Goal: Task Accomplishment & Management: Manage account settings

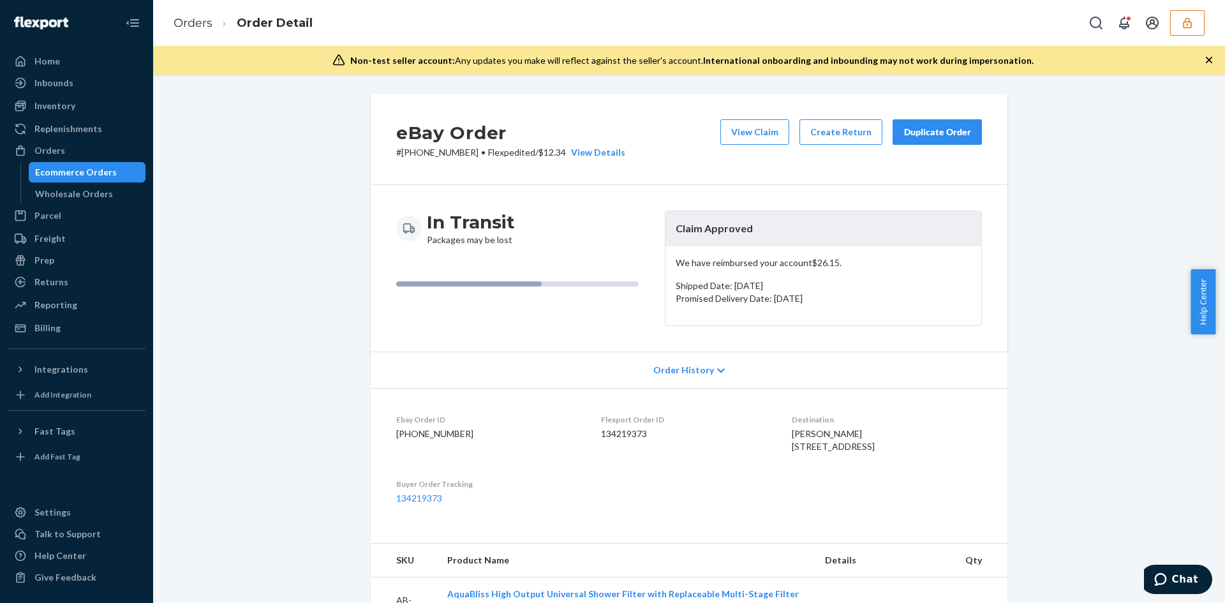
scroll to position [319, 0]
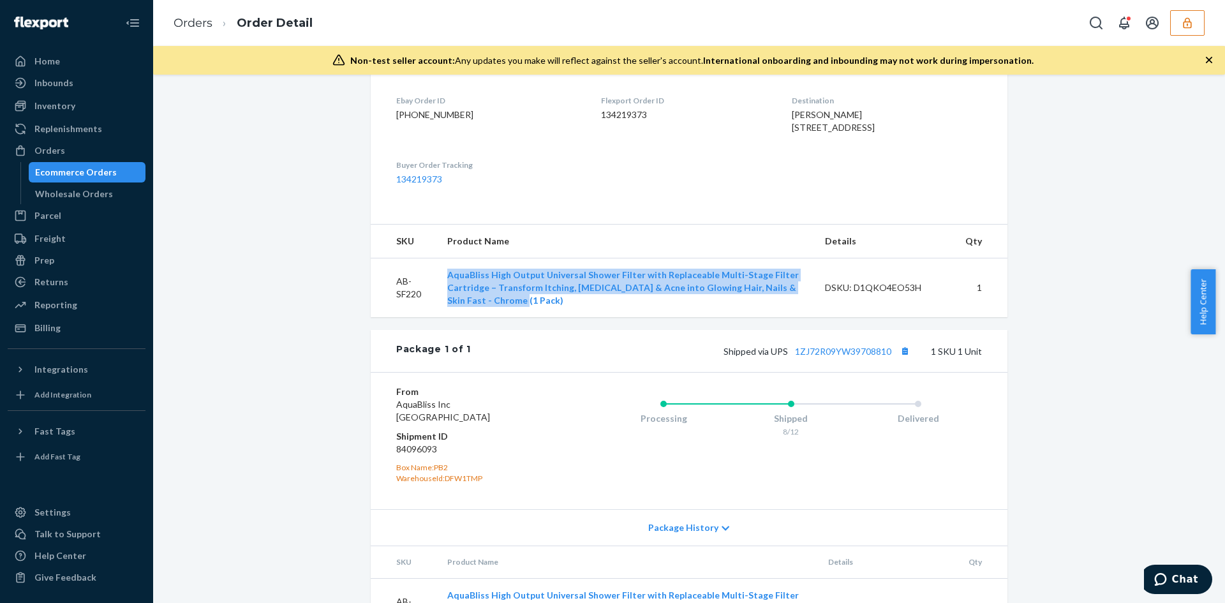
drag, startPoint x: 434, startPoint y: 293, endPoint x: 531, endPoint y: 323, distance: 101.5
click at [531, 318] on td "AquaBliss High Output Universal Shower Filter with Replaceable Multi-Stage Filt…" at bounding box center [626, 287] width 378 height 59
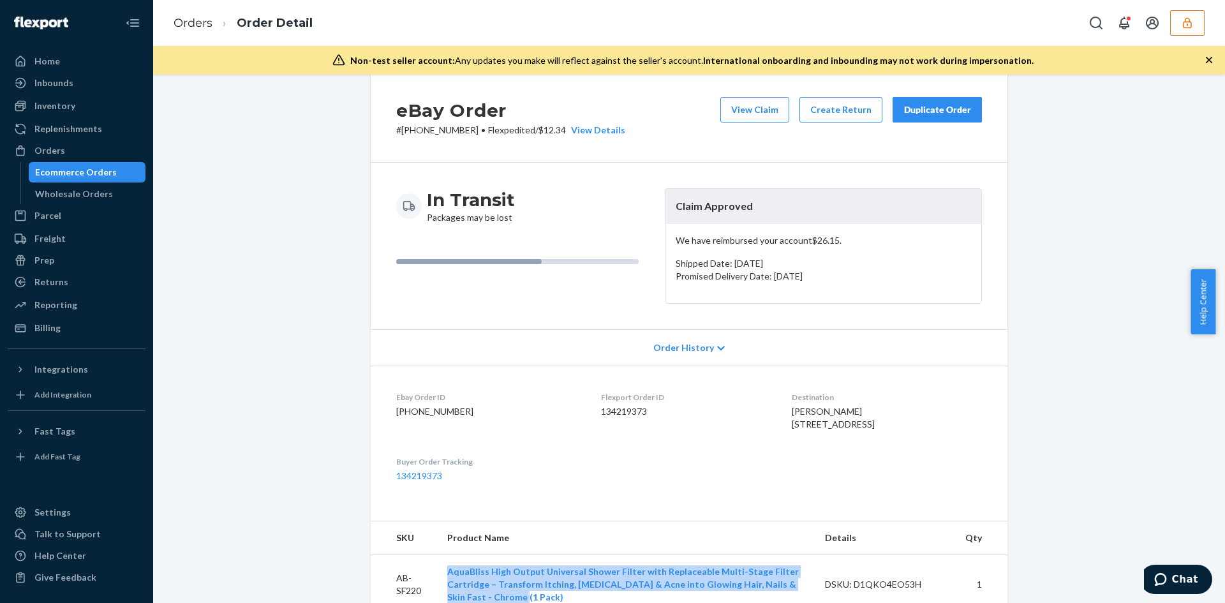
scroll to position [0, 0]
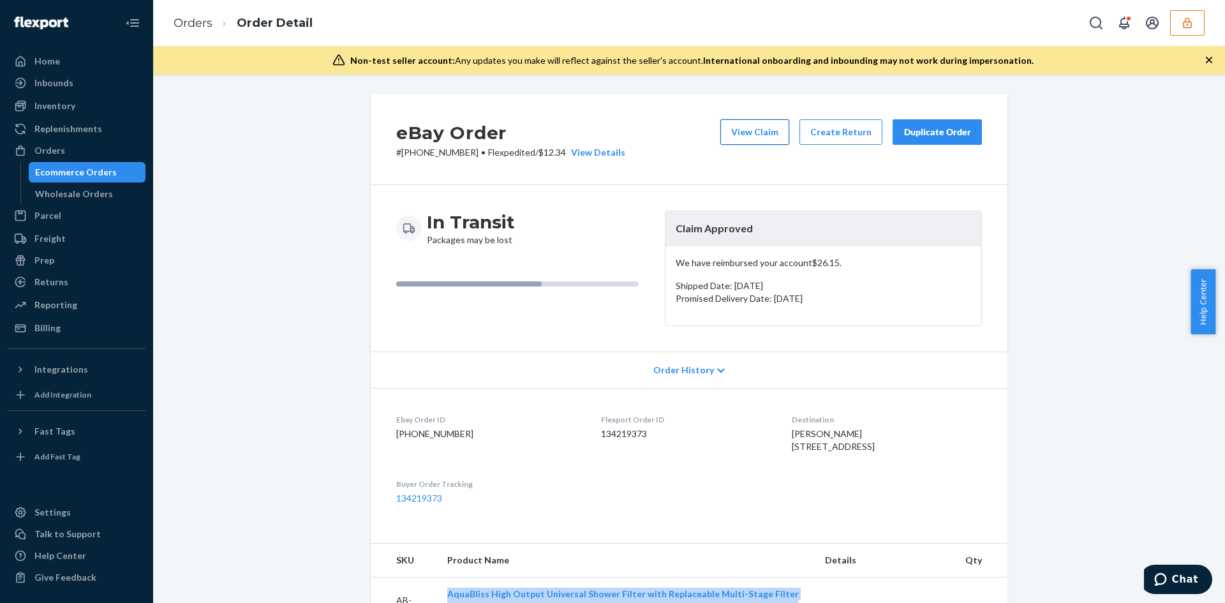
click at [764, 131] on button "View Claim" at bounding box center [754, 132] width 69 height 26
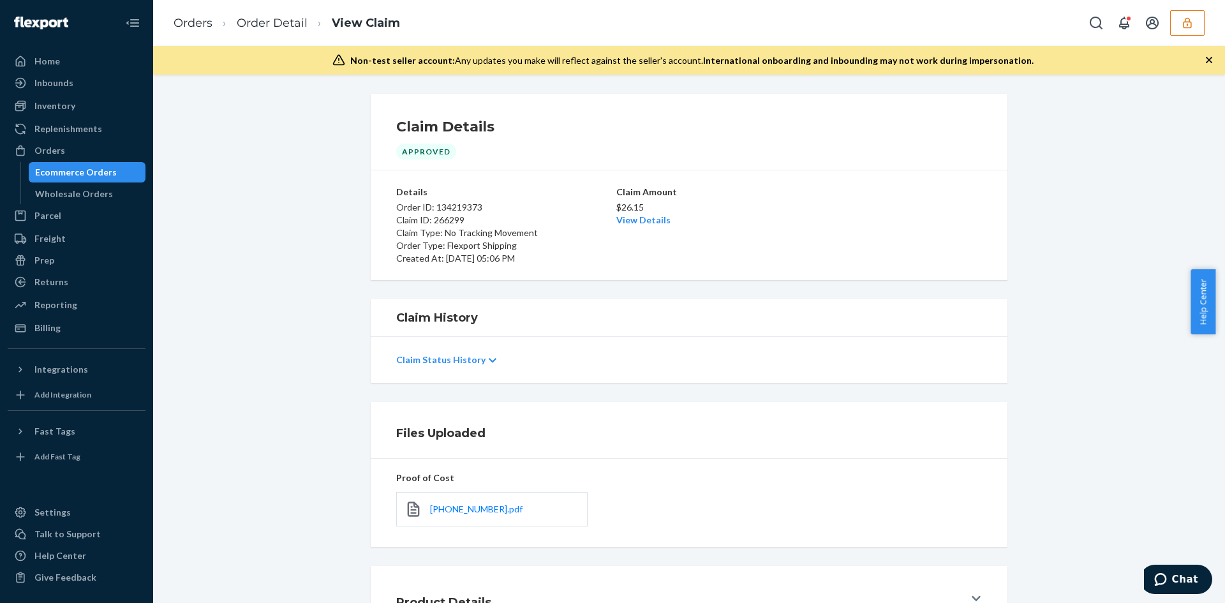
scroll to position [102, 0]
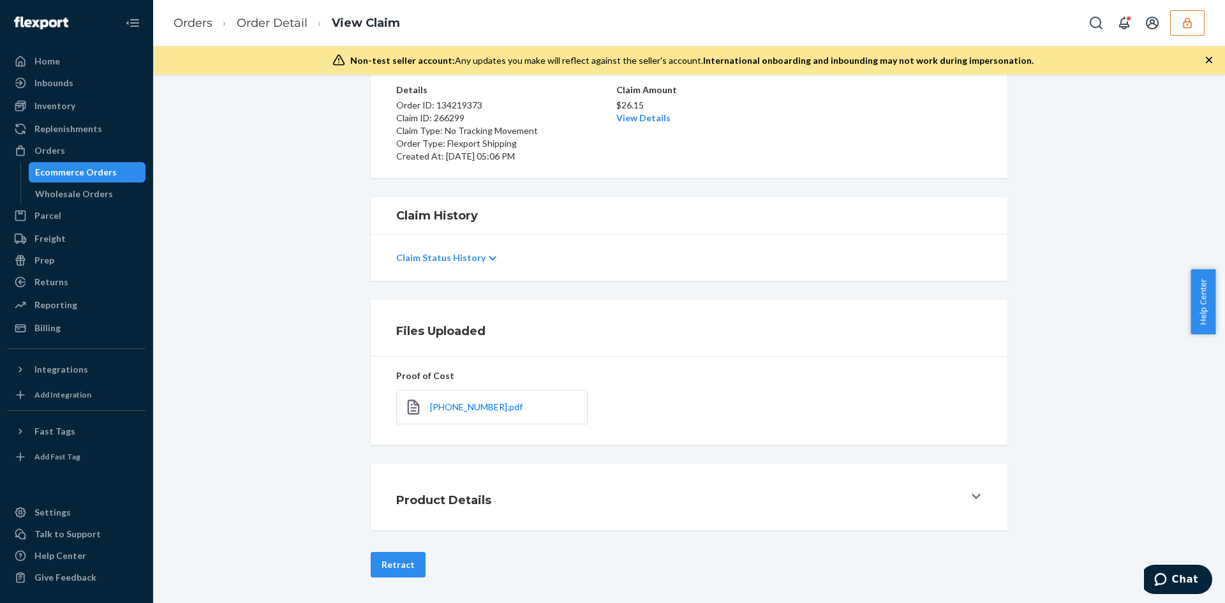
drag, startPoint x: 482, startPoint y: 405, endPoint x: 519, endPoint y: 422, distance: 41.1
click at [519, 422] on div "27-13415-74708.pdf" at bounding box center [491, 407] width 191 height 34
click at [508, 408] on div "27-13415-74708.pdf" at bounding box center [491, 407] width 191 height 34
click at [508, 408] on span "27-13415-74708.pdf" at bounding box center [476, 406] width 93 height 11
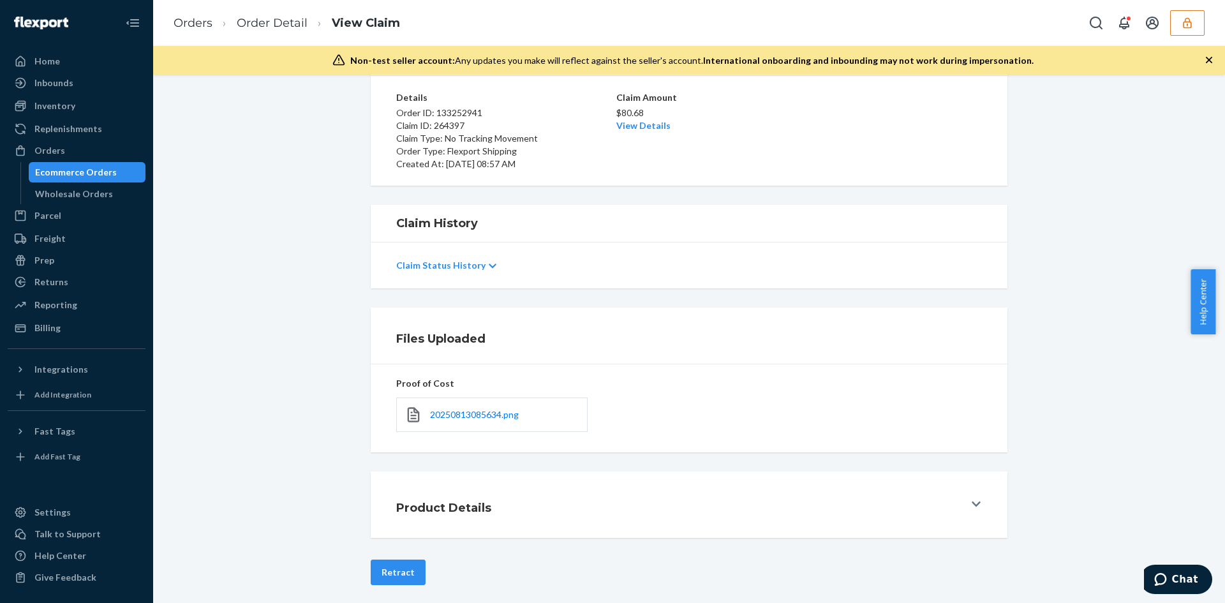
scroll to position [102, 0]
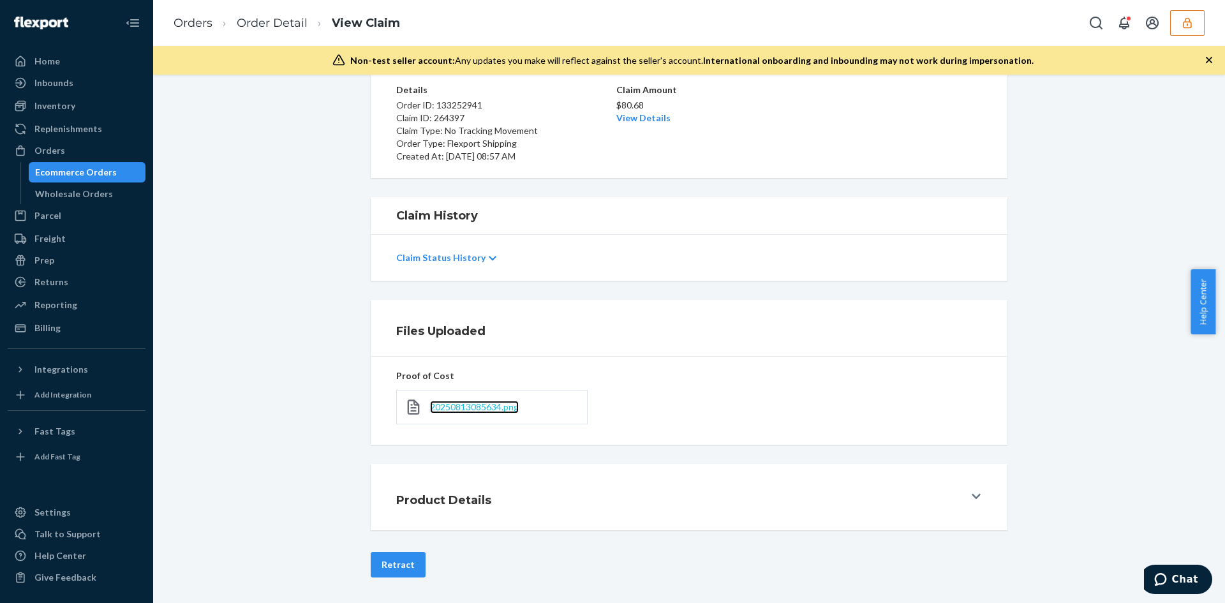
click at [494, 401] on span "20250813085634.png" at bounding box center [474, 406] width 89 height 11
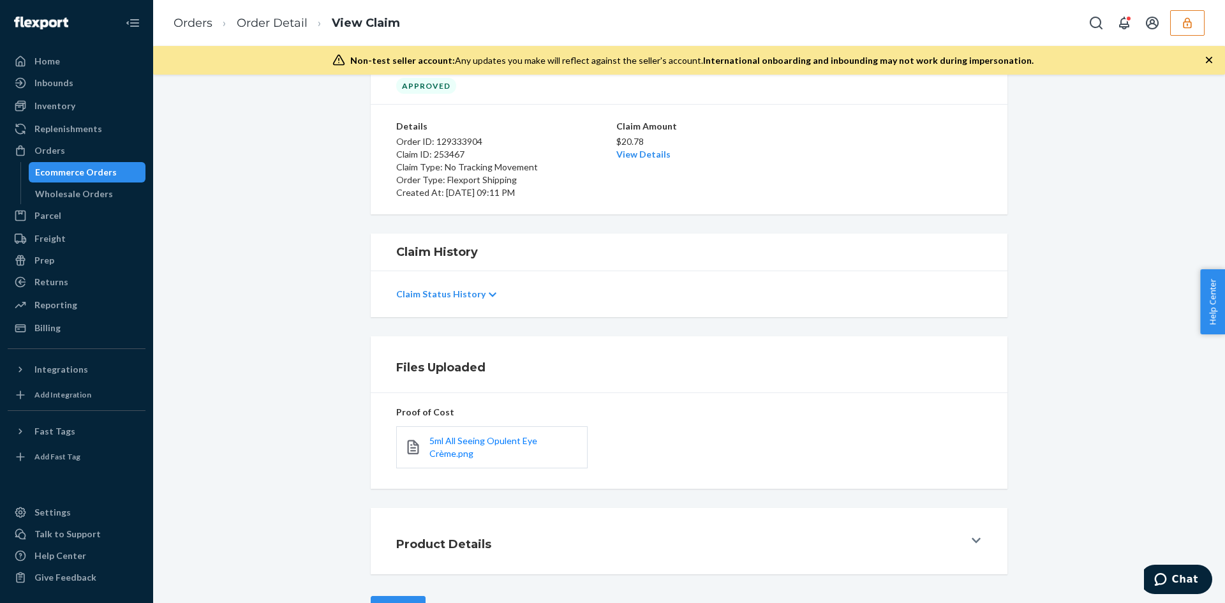
scroll to position [110, 0]
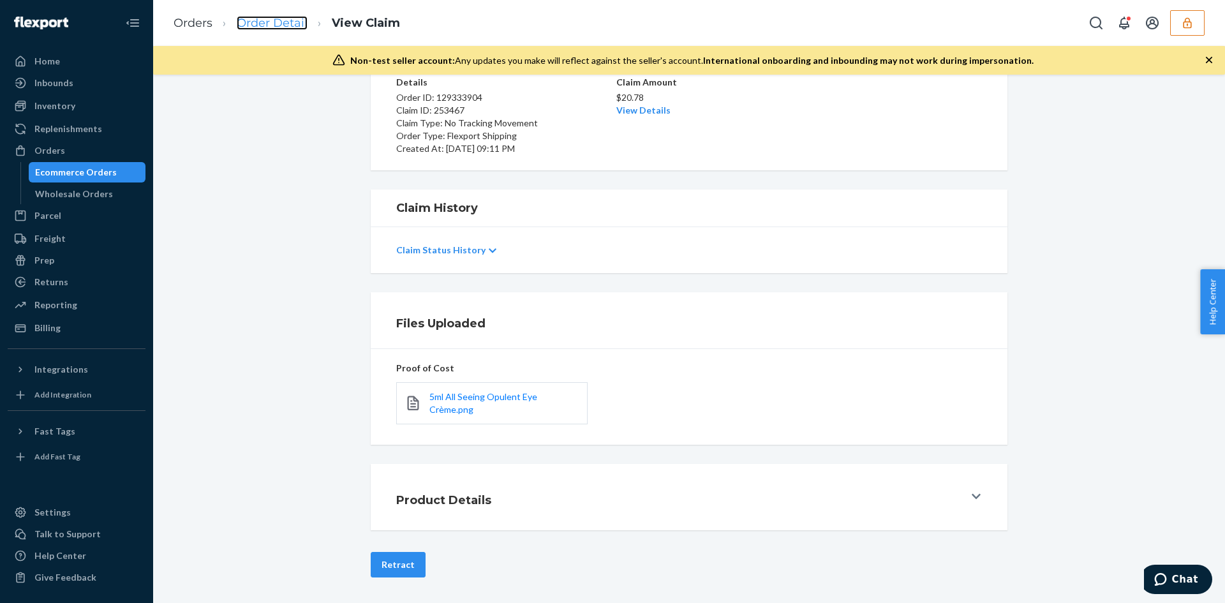
click at [270, 22] on link "Order Detail" at bounding box center [272, 23] width 71 height 14
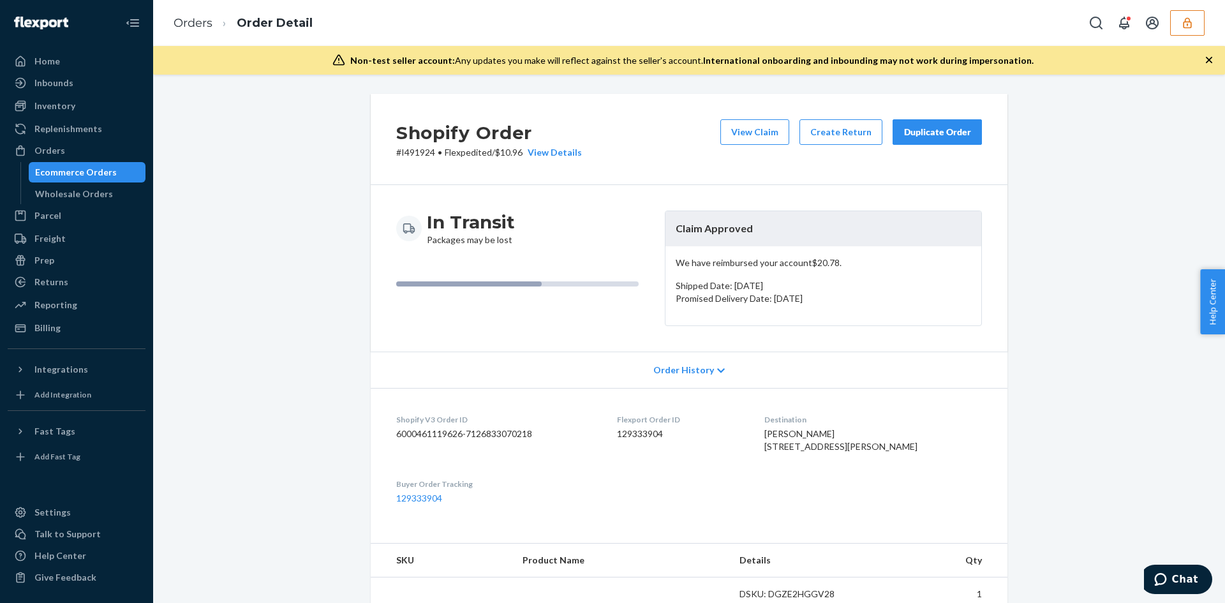
scroll to position [383, 0]
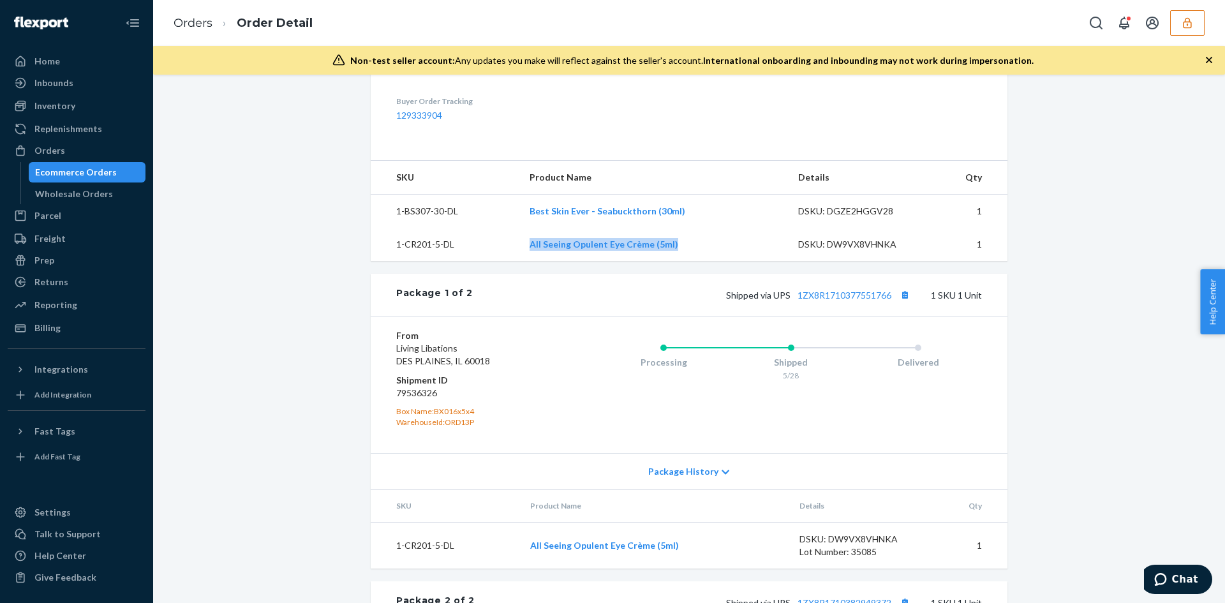
drag, startPoint x: 540, startPoint y: 278, endPoint x: 674, endPoint y: 278, distance: 134.0
click at [674, 261] on td "All Seeing Opulent Eye Crème (5ml)" at bounding box center [653, 244] width 268 height 33
copy link "All Seeing Opulent Eye Crème (5ml)"
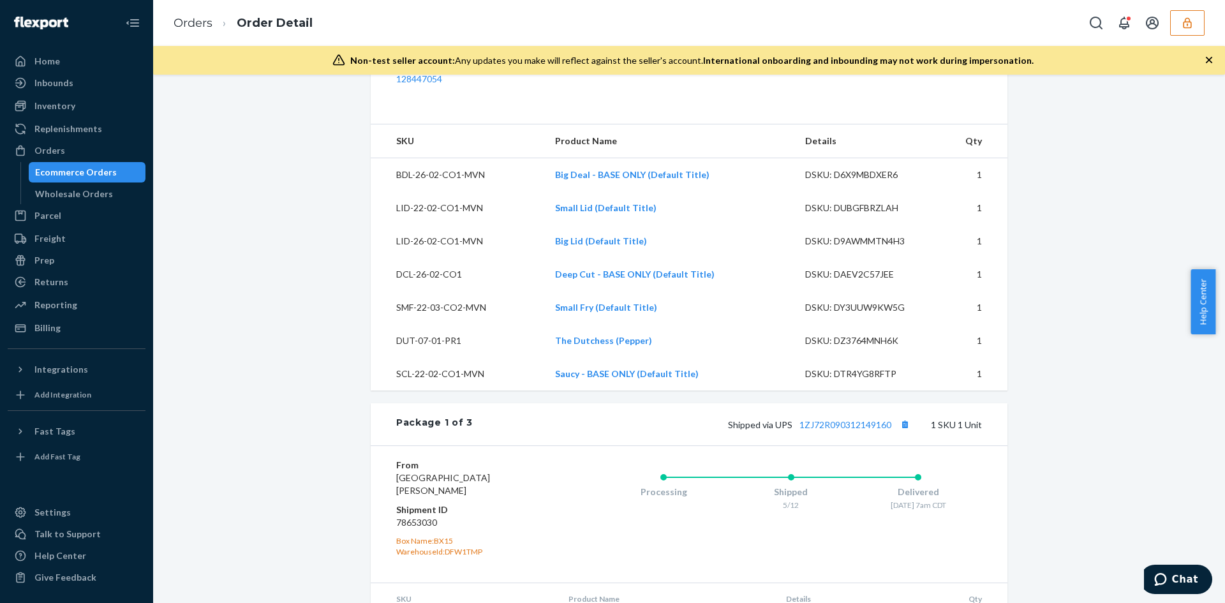
scroll to position [638, 0]
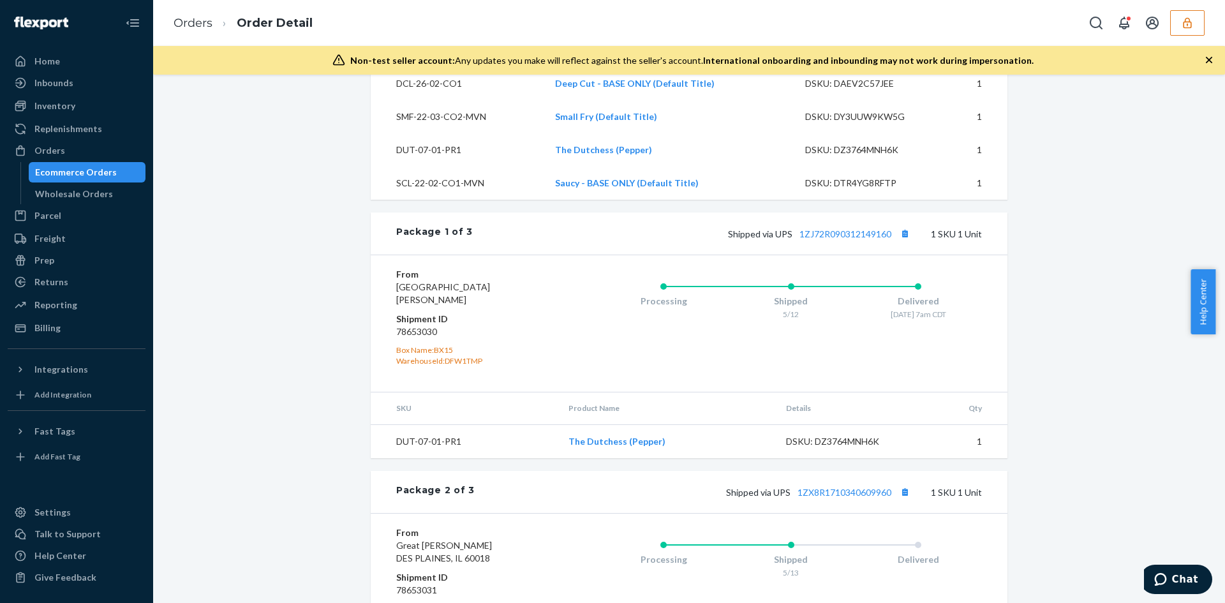
click at [1094, 299] on div "Shopify Order # #235801 • Flexpedited / $79.46 View Details Create Return Dupli…" at bounding box center [689, 289] width 1053 height 1666
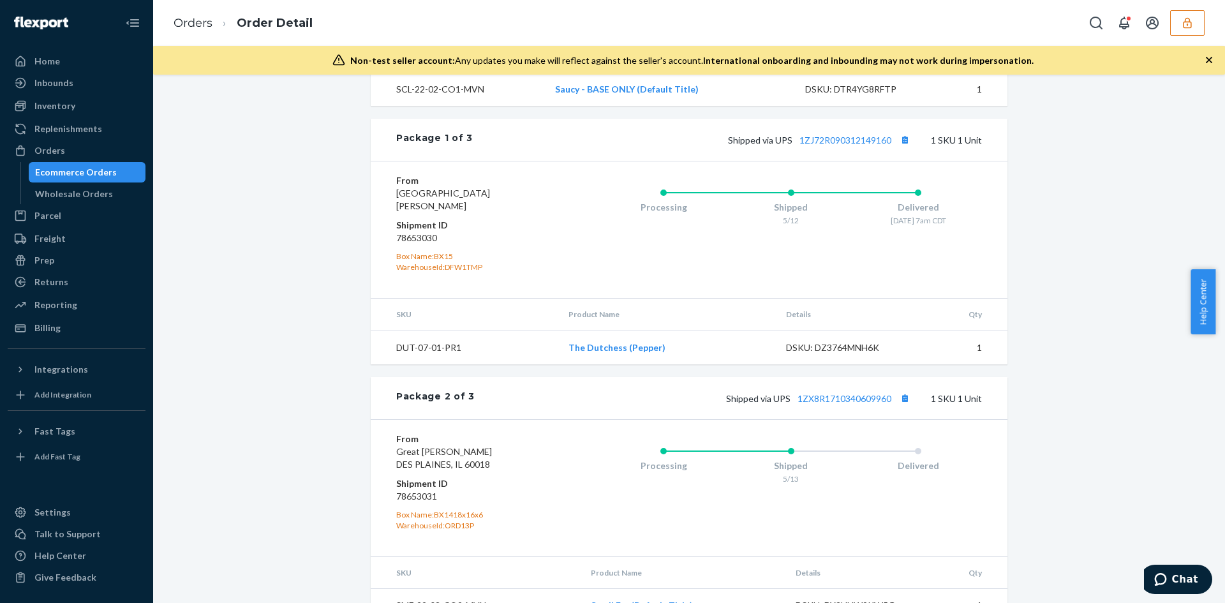
scroll to position [829, 0]
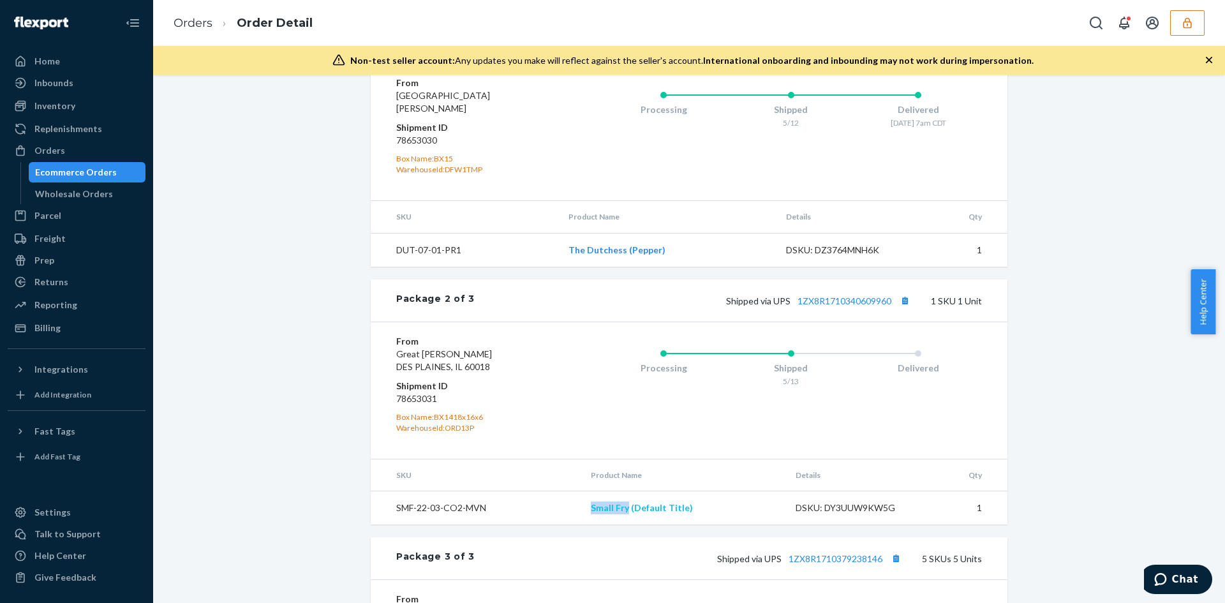
drag, startPoint x: 563, startPoint y: 522, endPoint x: 629, endPoint y: 521, distance: 66.4
click at [629, 521] on tr "SMF-22-03-CO2-MVN Small Fry (Default Title) DSKU: DY3UUW9KW5G 1" at bounding box center [689, 508] width 637 height 34
copy tr "Small Fry"
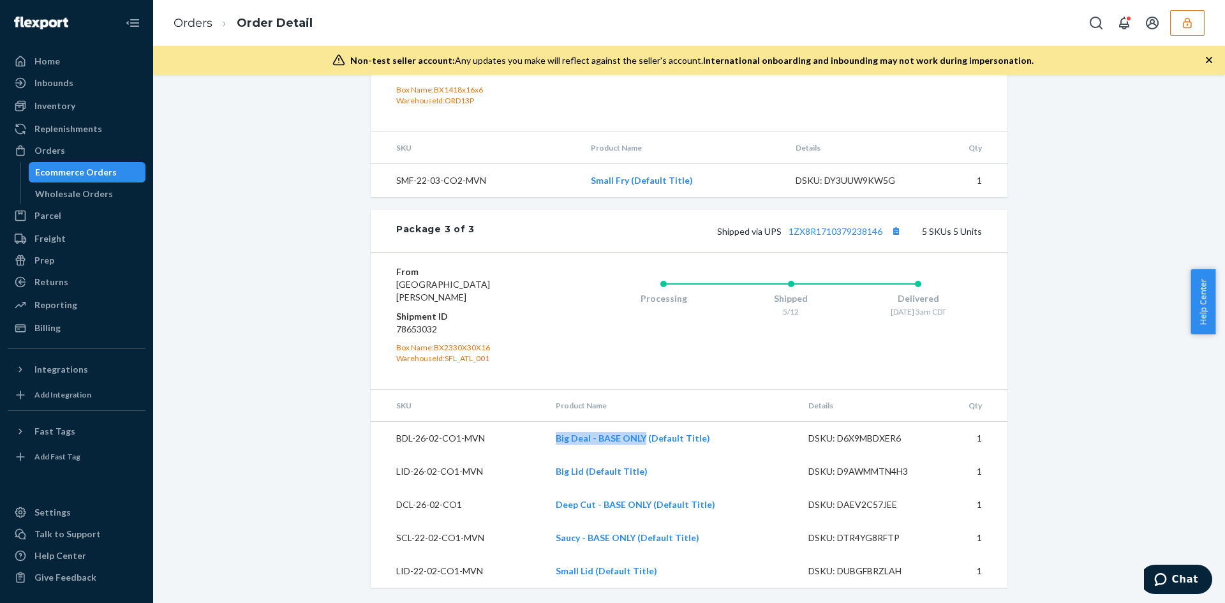
drag, startPoint x: 539, startPoint y: 432, endPoint x: 644, endPoint y: 445, distance: 105.5
click at [644, 445] on tr "BDL-26-02-CO1-MVN Big Deal - BASE ONLY (Default Title) DSKU: D6X9MBDXER6 1" at bounding box center [689, 439] width 637 height 34
drag, startPoint x: 532, startPoint y: 512, endPoint x: 577, endPoint y: 512, distance: 44.7
click at [577, 512] on tr "DCL-26-02-CO1 Deep Cut - BASE ONLY (Default Title) DSKU: DAEV2C57JEE 1" at bounding box center [689, 504] width 637 height 33
drag, startPoint x: 541, startPoint y: 545, endPoint x: 634, endPoint y: 546, distance: 92.5
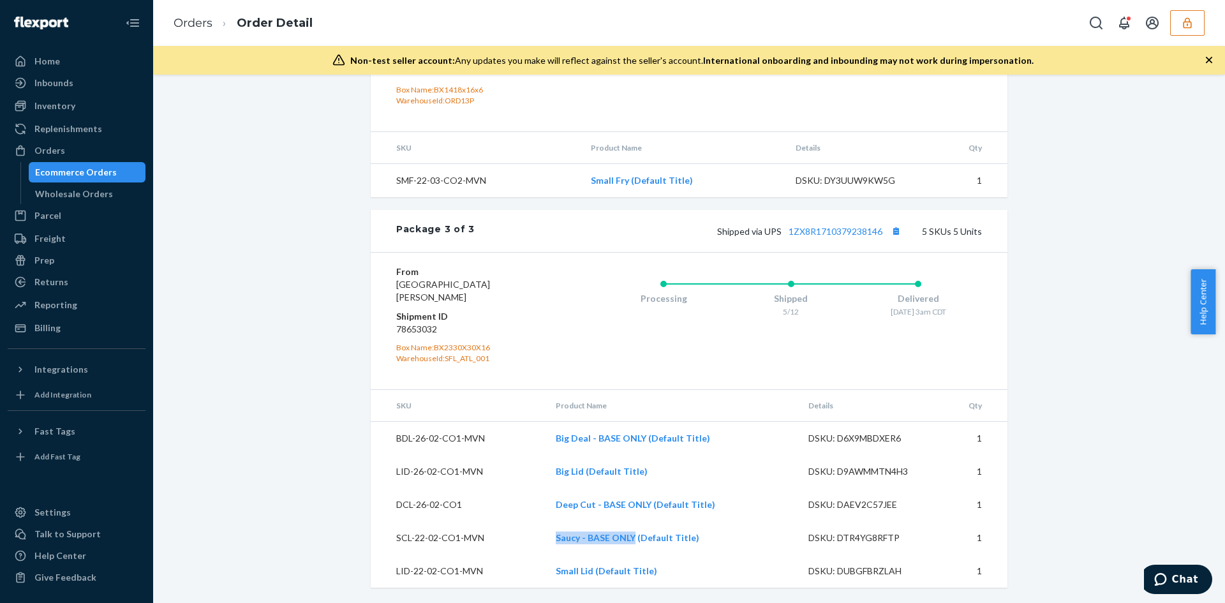
click at [634, 546] on tr "SCL-22-02-CO1-MVN Saucy - BASE ONLY (Default Title) DSKU: DTR4YG8RFTP 1" at bounding box center [689, 537] width 637 height 33
copy tr "Saucy - BASE ONLY"
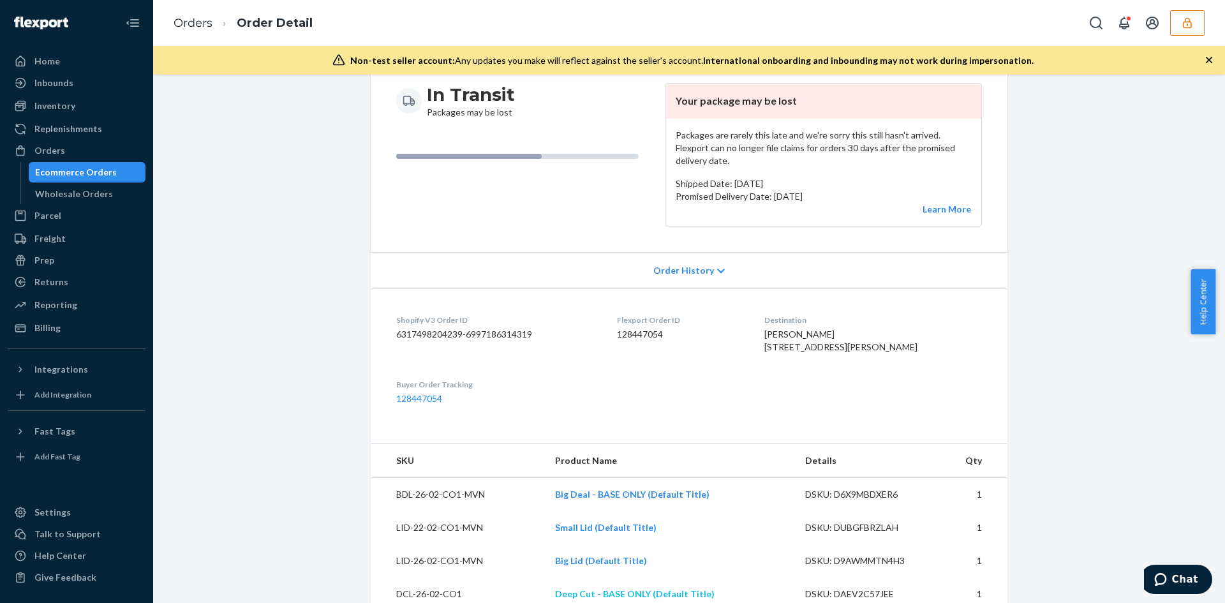
scroll to position [447, 0]
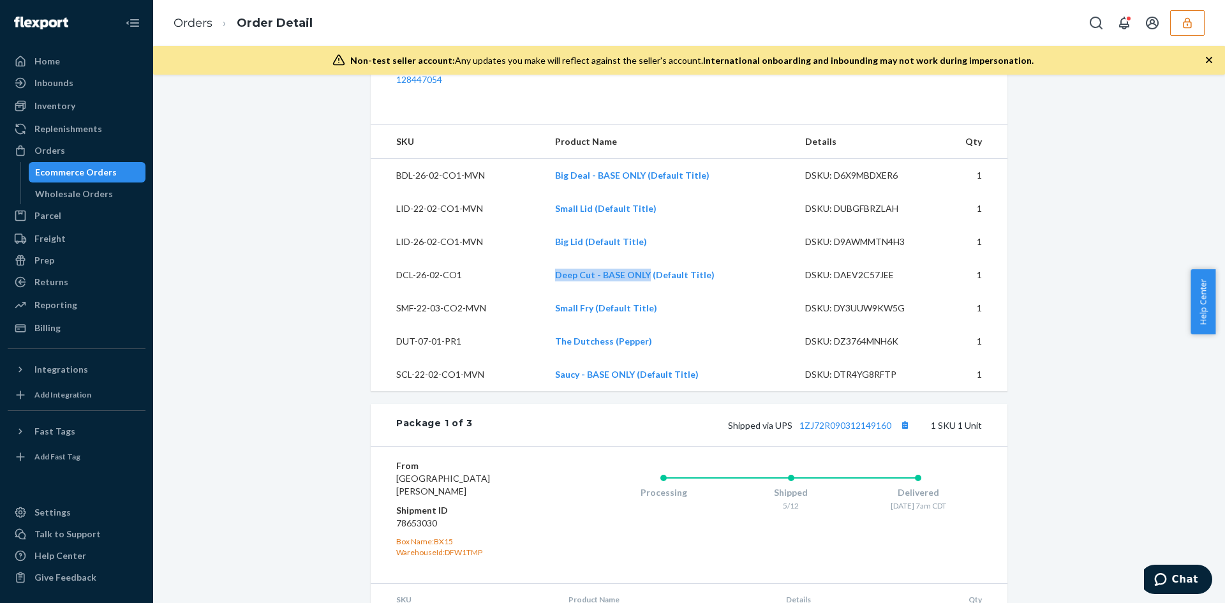
drag, startPoint x: 550, startPoint y: 292, endPoint x: 743, endPoint y: 77, distance: 289.1
click at [649, 289] on td "Deep Cut - BASE ONLY (Default Title)" at bounding box center [669, 274] width 249 height 33
copy link "Deep Cut - BASE ONLY"
drag, startPoint x: 563, startPoint y: 321, endPoint x: 593, endPoint y: 321, distance: 30.6
click at [593, 321] on td "Small Fry (Default Title)" at bounding box center [669, 308] width 249 height 33
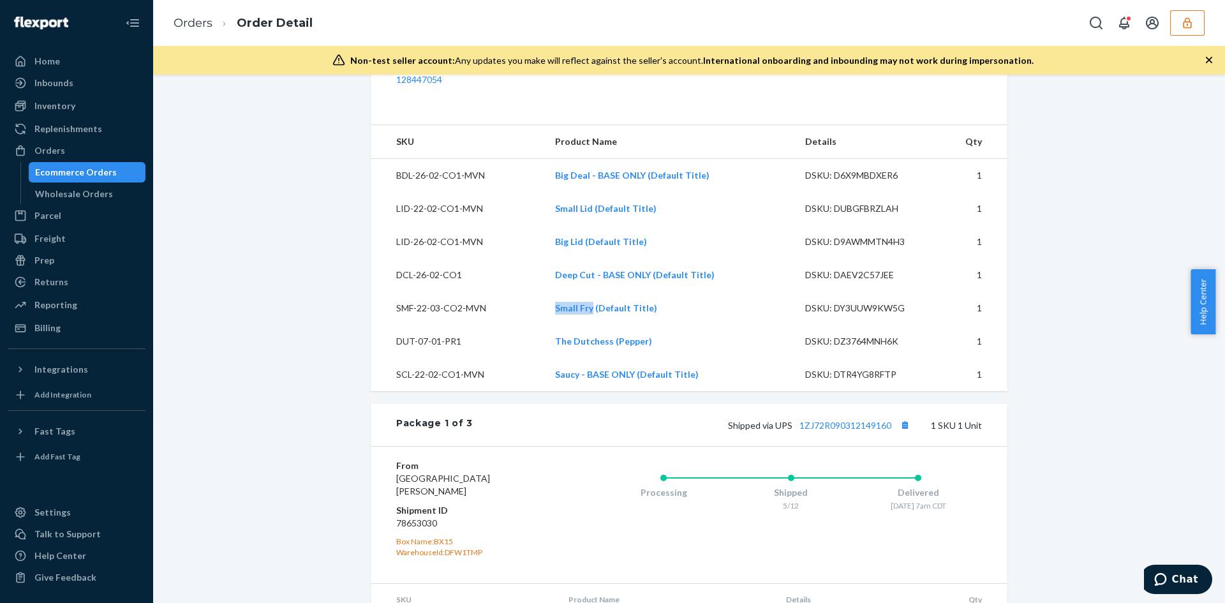
copy link "Small Fry"
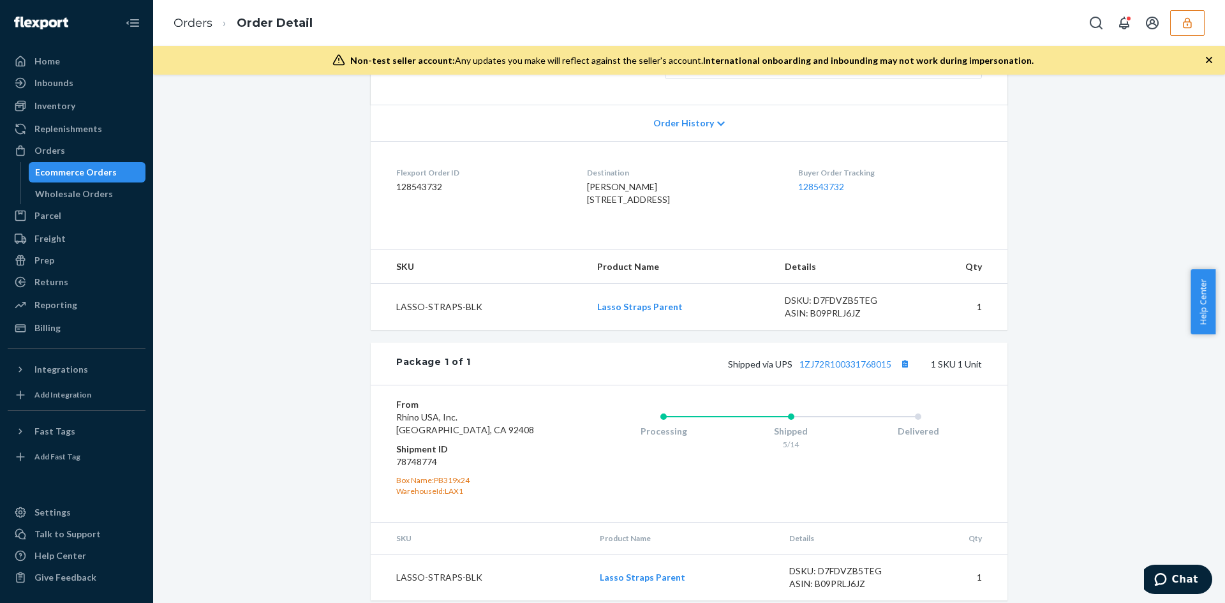
scroll to position [300, 0]
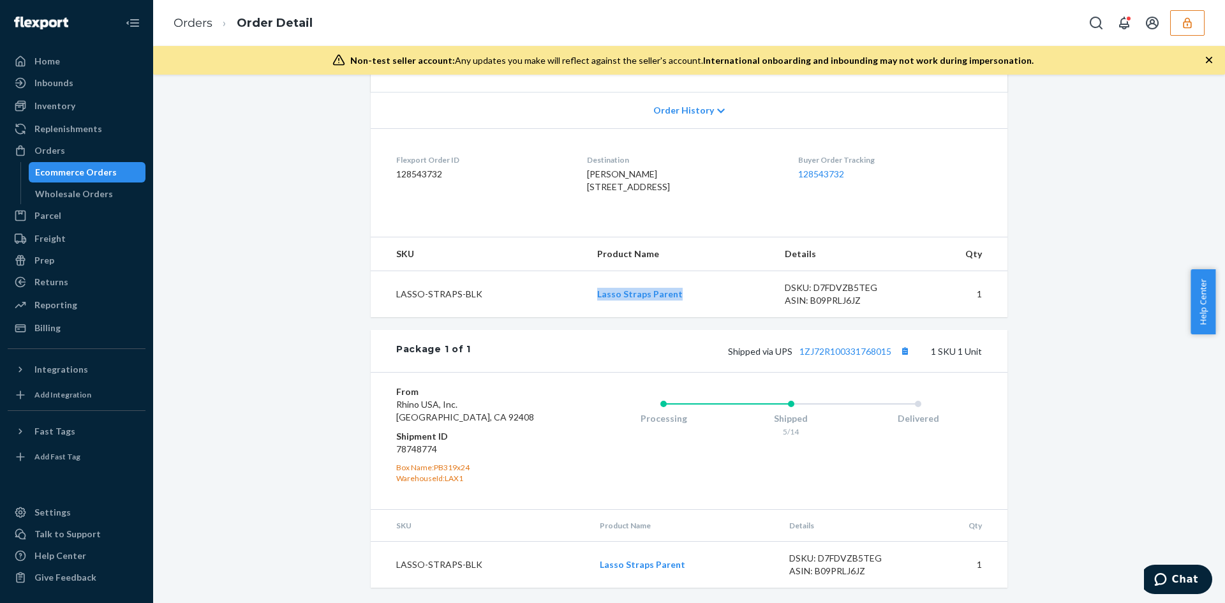
drag, startPoint x: 569, startPoint y: 302, endPoint x: 708, endPoint y: 297, distance: 139.2
click at [708, 297] on tr "LASSO-STRAPS-BLK Lasso Straps Parent DSKU: D7FDVZB5TEG ASIN: B09PRLJ6JZ 1" at bounding box center [689, 294] width 637 height 47
copy tr "Lasso Straps Parent"
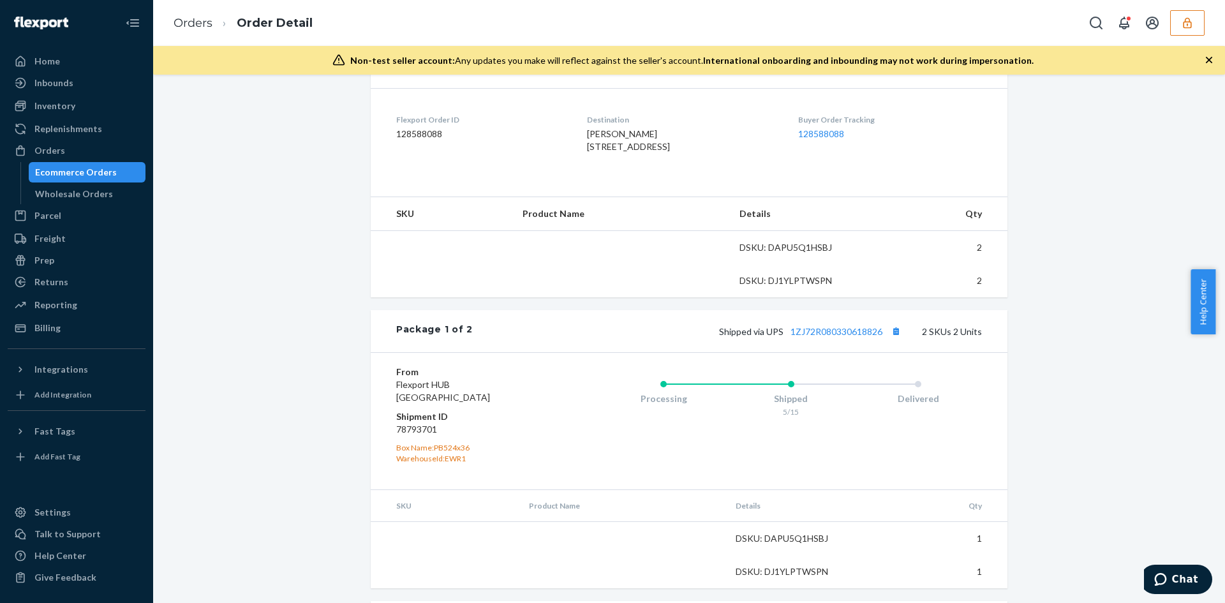
scroll to position [383, 0]
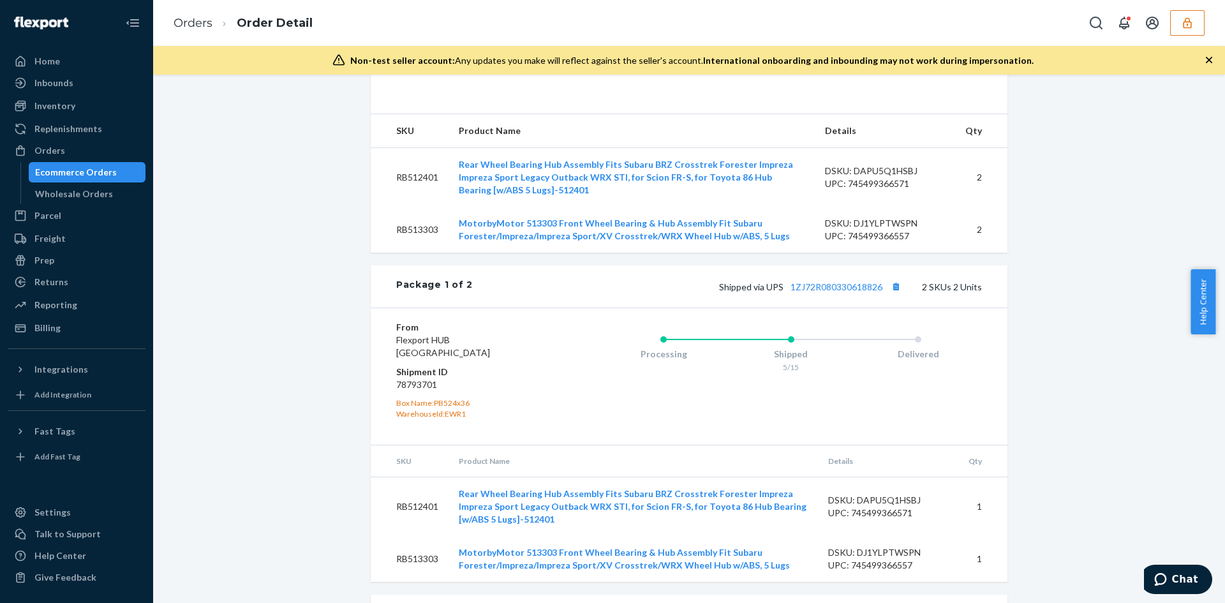
click at [1102, 300] on div "eBay Order # 27-13055-55341 • Standard / $32.90 View Details View Claim Create …" at bounding box center [689, 319] width 1053 height 1216
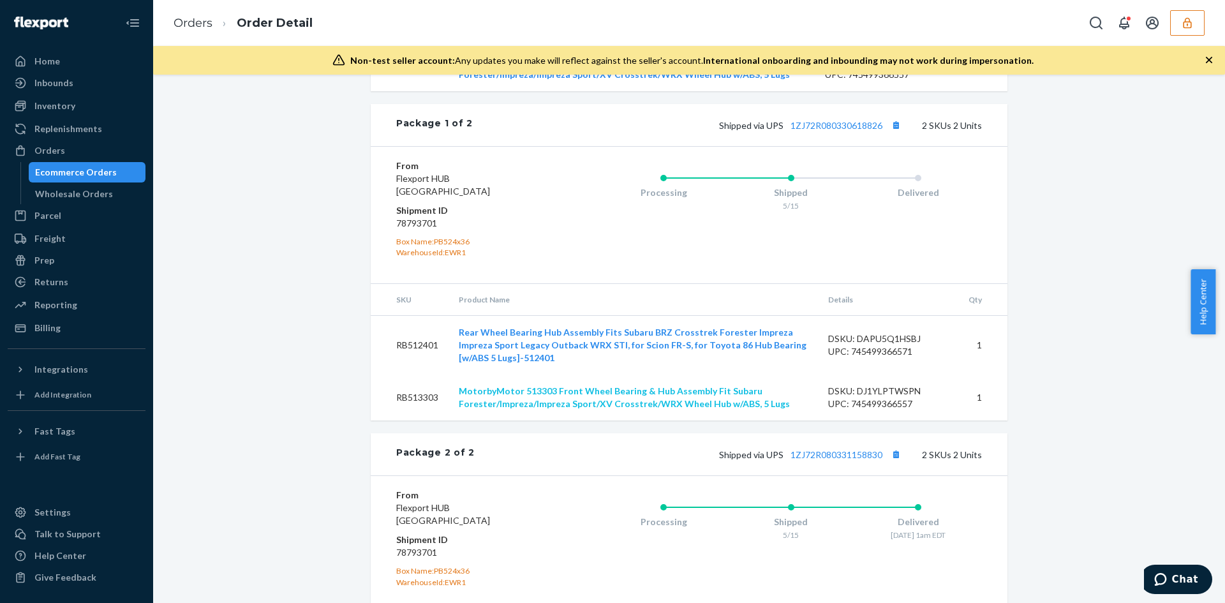
scroll to position [638, 0]
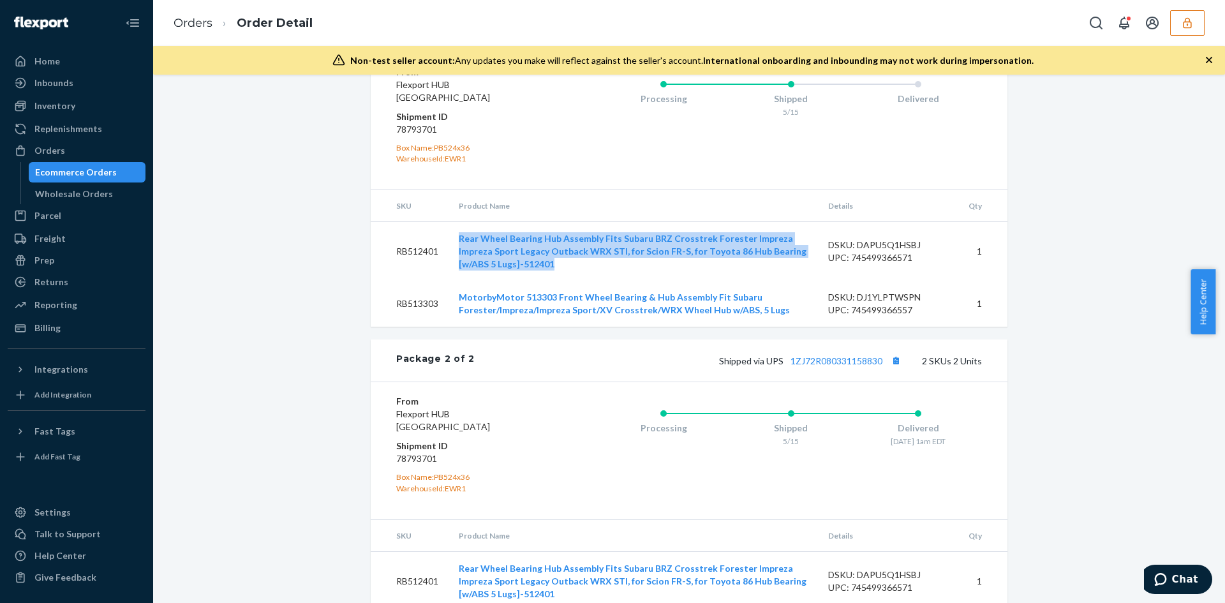
drag, startPoint x: 447, startPoint y: 260, endPoint x: 580, endPoint y: 295, distance: 137.1
click at [580, 281] on td "Rear Wheel Bearing Hub Assembly Fits Subaru BRZ Crosstrek Forester Impreza Impr…" at bounding box center [632, 251] width 369 height 59
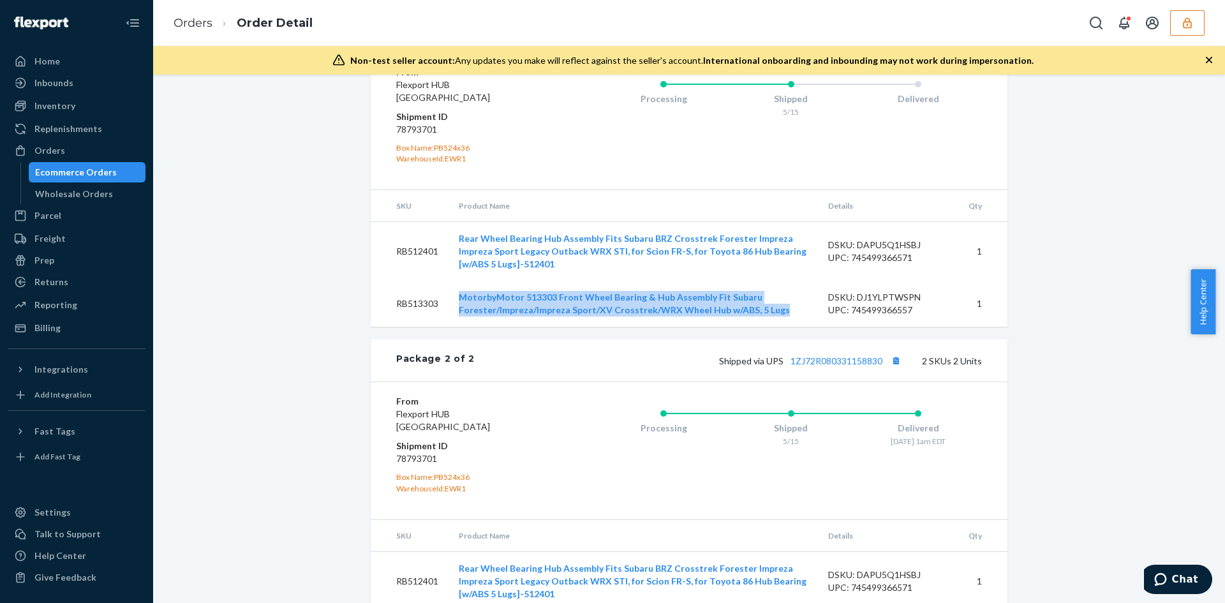
drag, startPoint x: 449, startPoint y: 318, endPoint x: 792, endPoint y: 334, distance: 343.6
click at [792, 327] on td "MotorbyMotor 513303 Front Wheel Bearing & Hub Assembly Fit Subaru Forester/Impr…" at bounding box center [632, 304] width 369 height 46
copy link "MotorbyMotor 513303 Front Wheel Bearing & Hub Assembly Fit Subaru Forester/Impr…"
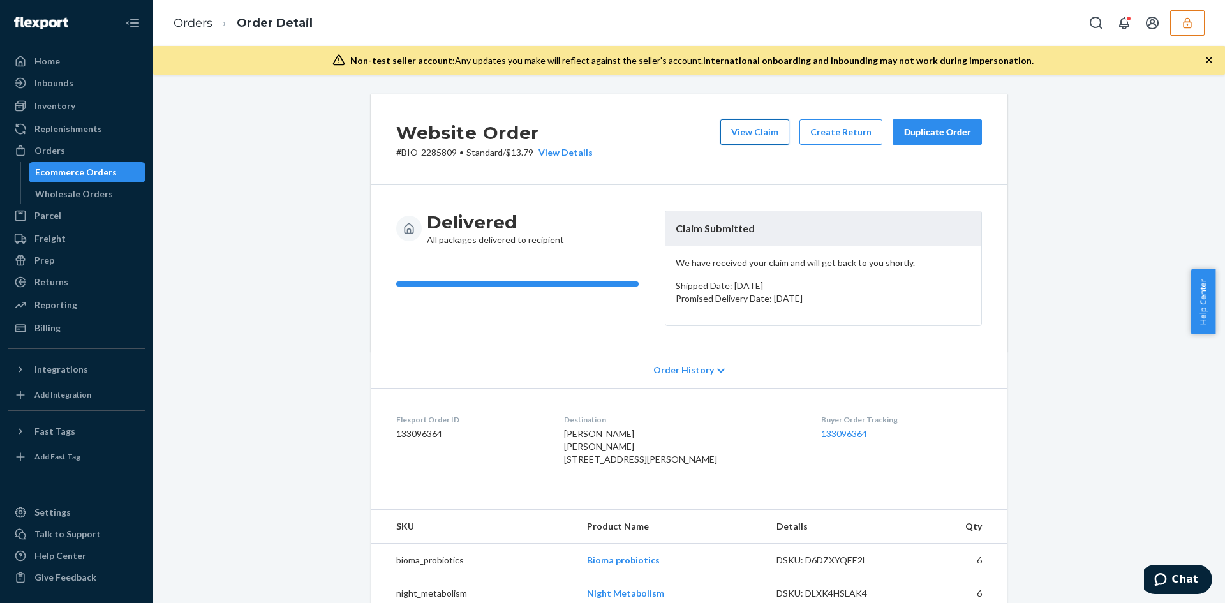
click at [734, 140] on button "View Claim" at bounding box center [754, 132] width 69 height 26
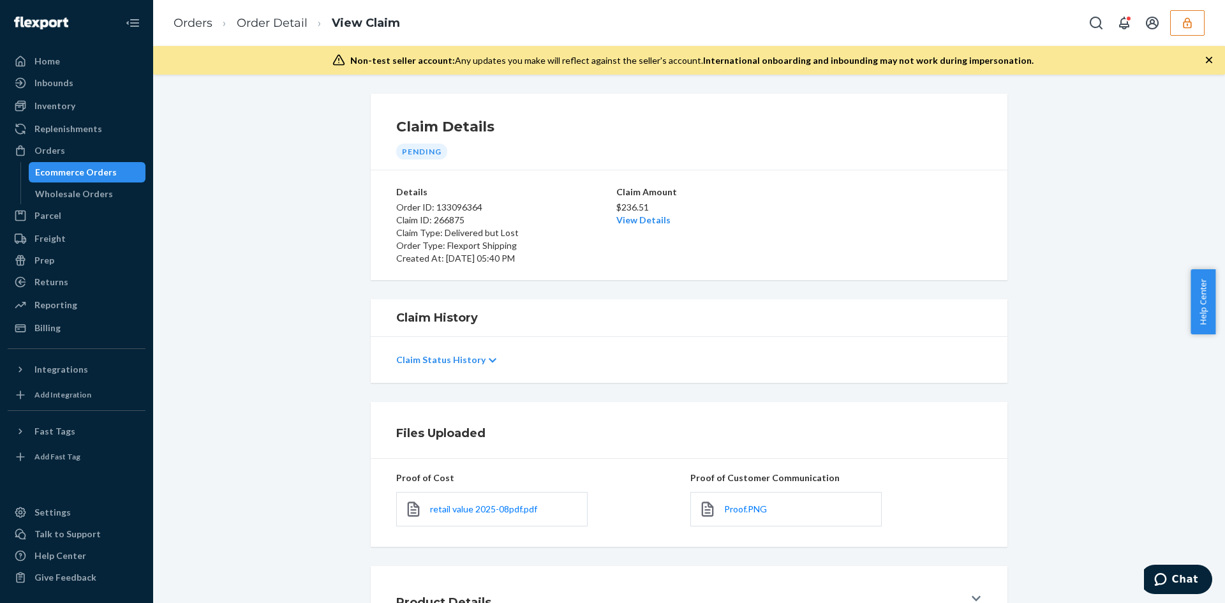
click at [741, 134] on h1 "Claim Details" at bounding box center [689, 127] width 586 height 20
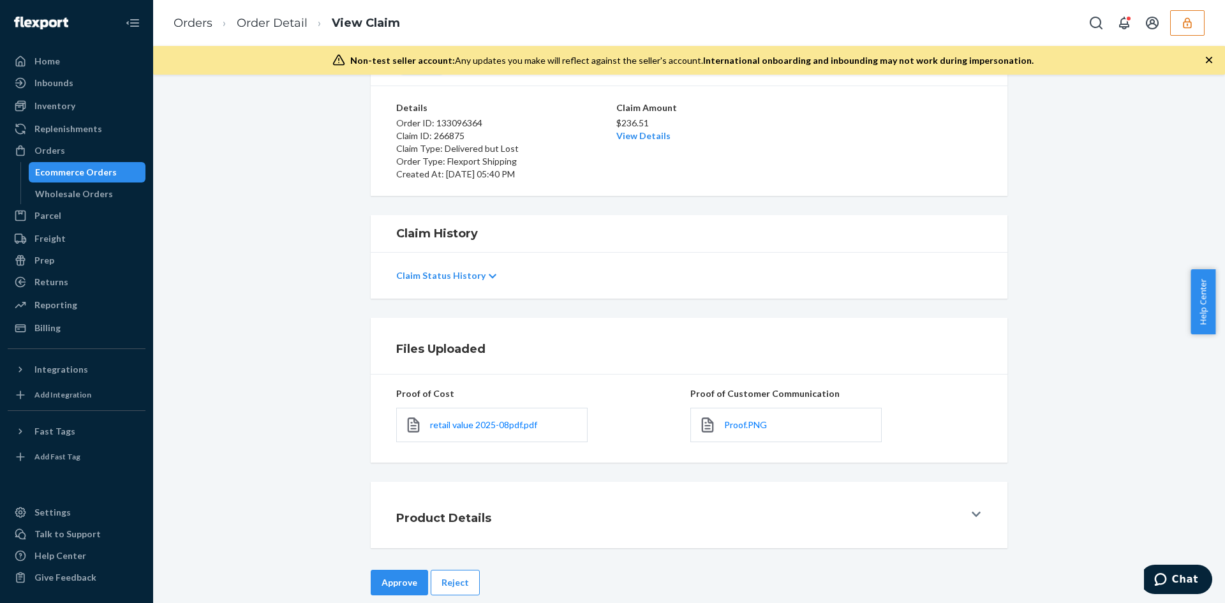
scroll to position [102, 0]
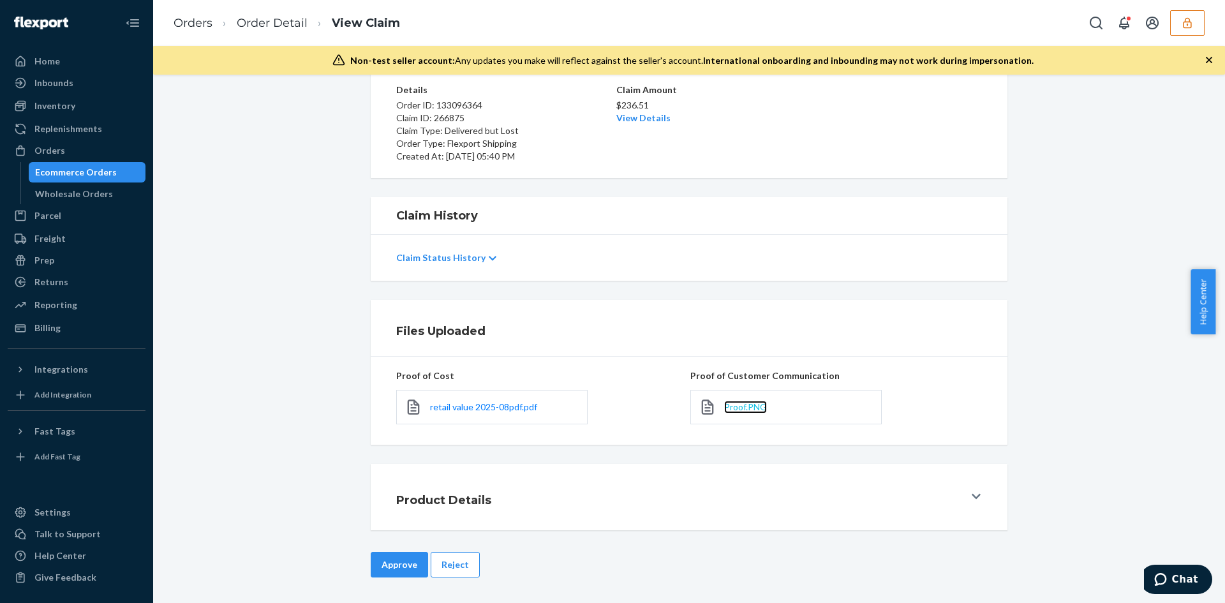
drag, startPoint x: 741, startPoint y: 413, endPoint x: 732, endPoint y: 409, distance: 10.0
click at [470, 563] on button "Reject" at bounding box center [455, 565] width 49 height 26
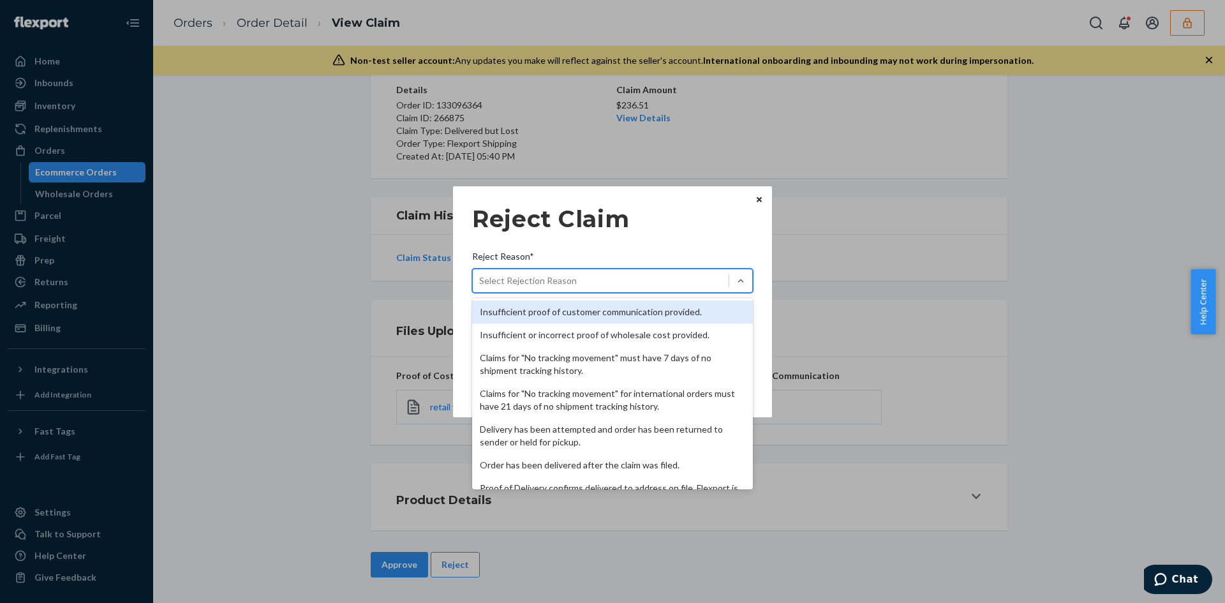
click at [573, 283] on div "Select Rejection Reason" at bounding box center [601, 281] width 256 height 20
click at [480, 283] on input "Reject Reason* option Insufficient proof of customer communication provided. fo…" at bounding box center [479, 280] width 1 height 13
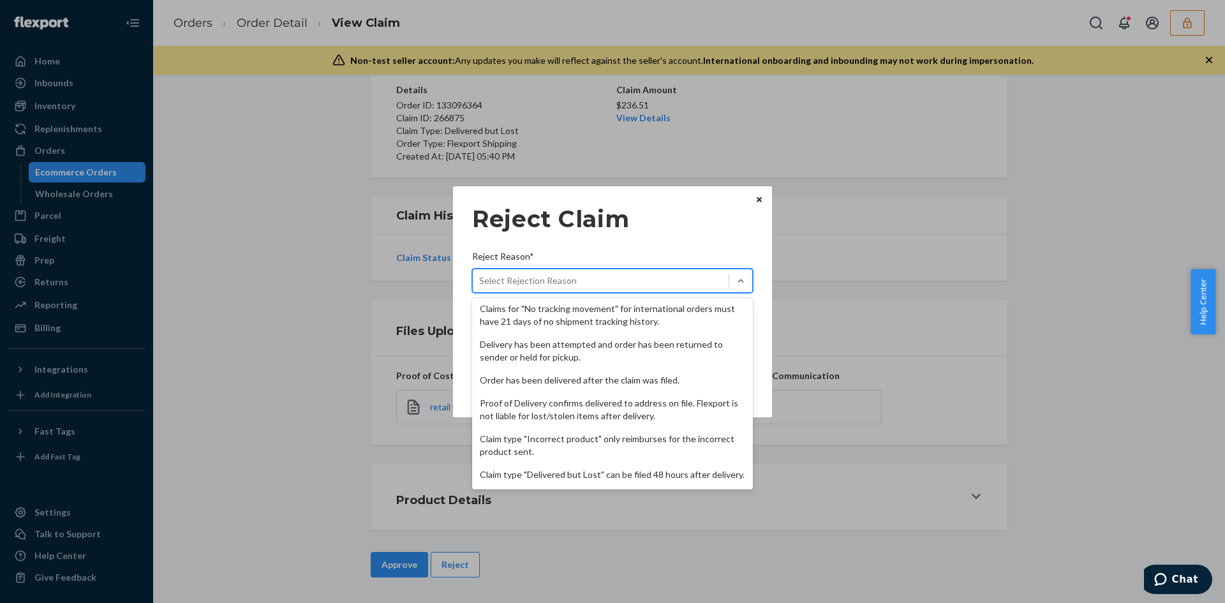
scroll to position [166, 0]
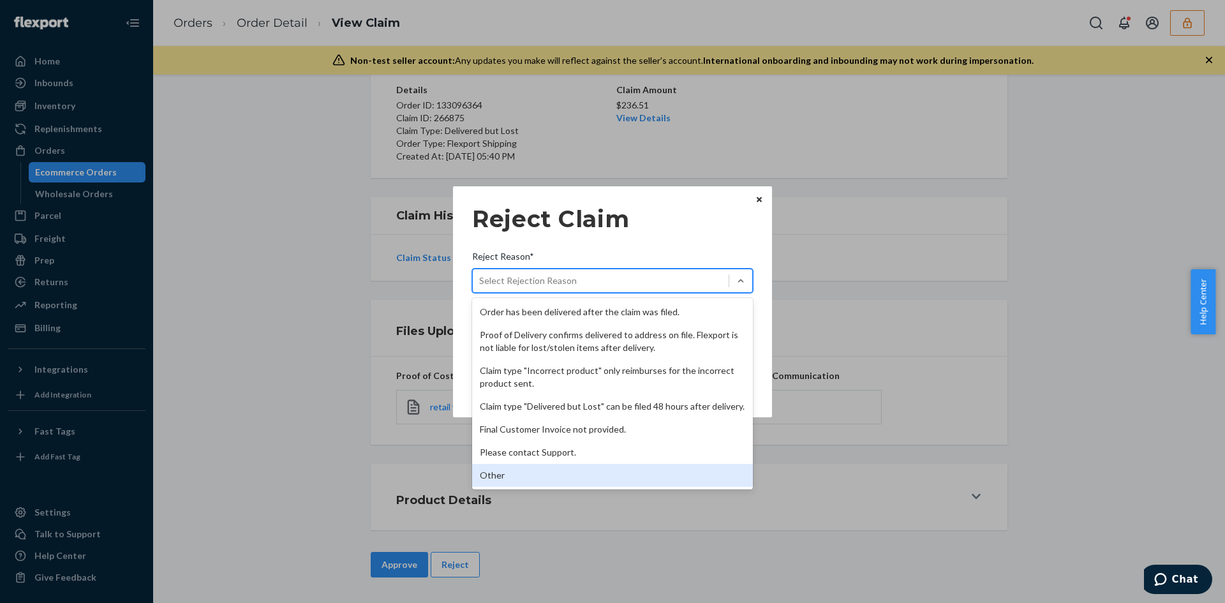
click at [514, 471] on div "Other" at bounding box center [612, 475] width 281 height 23
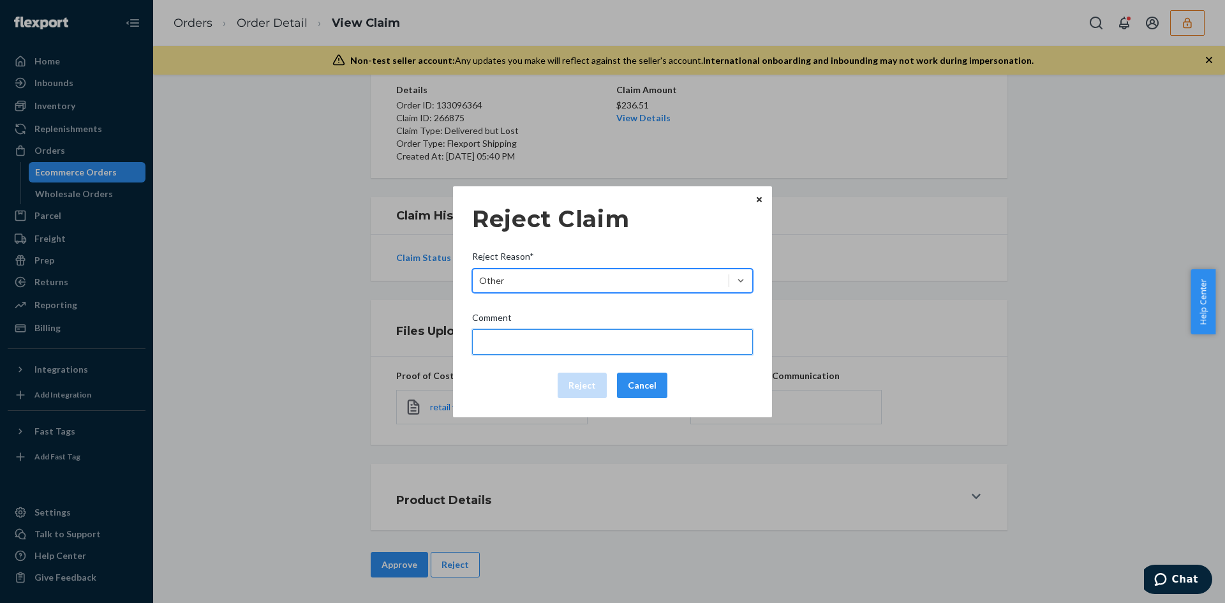
click at [530, 339] on input "Comment" at bounding box center [612, 342] width 281 height 26
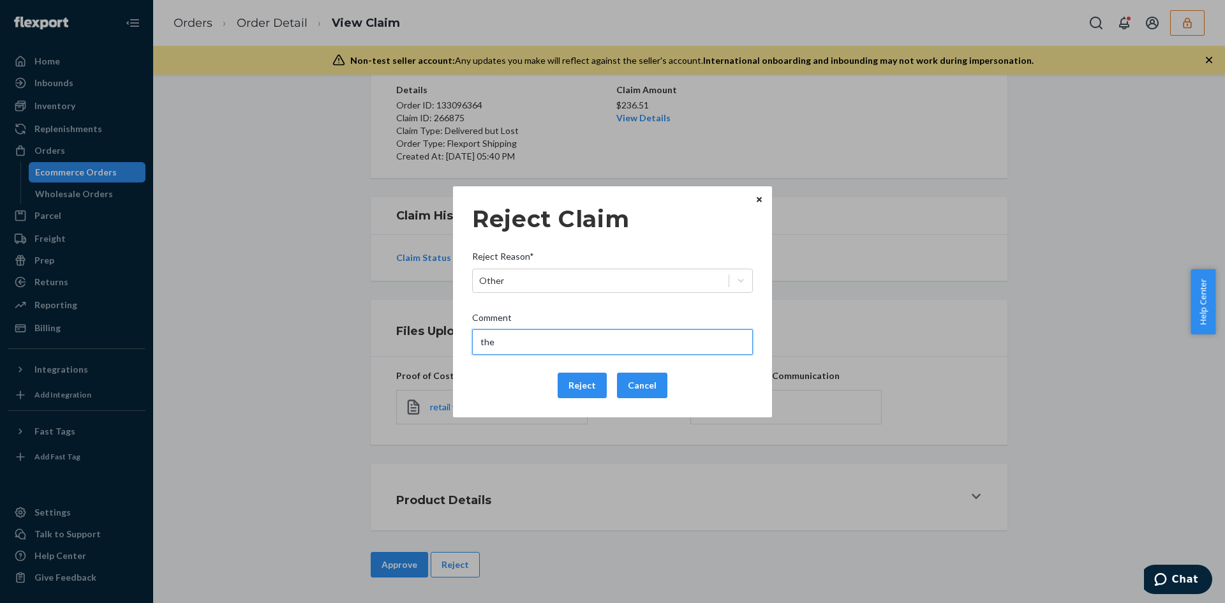
type input "The package was confirmed to be delivered at the right location and flexport is…"
click at [569, 387] on button "Reject" at bounding box center [582, 386] width 49 height 26
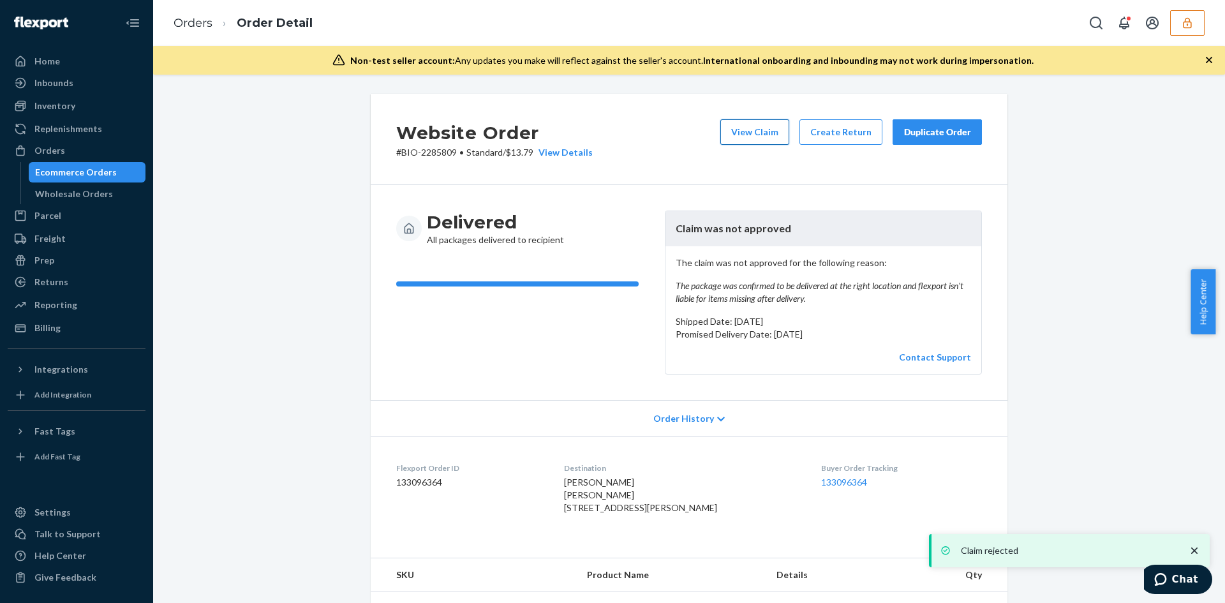
drag, startPoint x: 741, startPoint y: 130, endPoint x: 441, endPoint y: 47, distance: 311.1
click at [741, 129] on button "View Claim" at bounding box center [754, 132] width 69 height 26
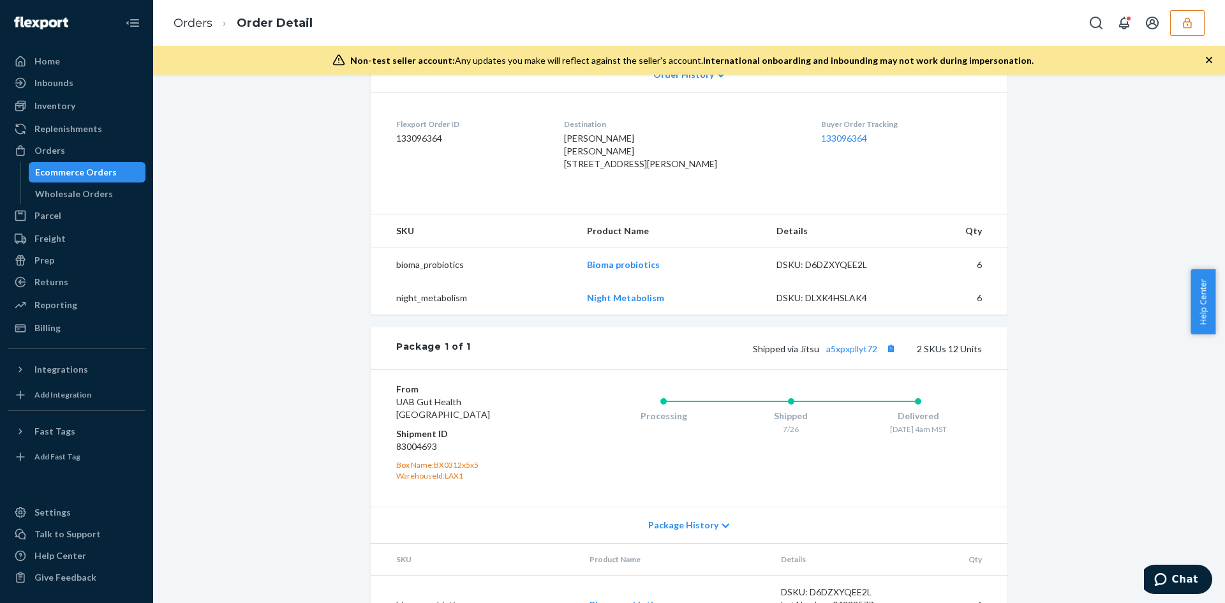
scroll to position [319, 0]
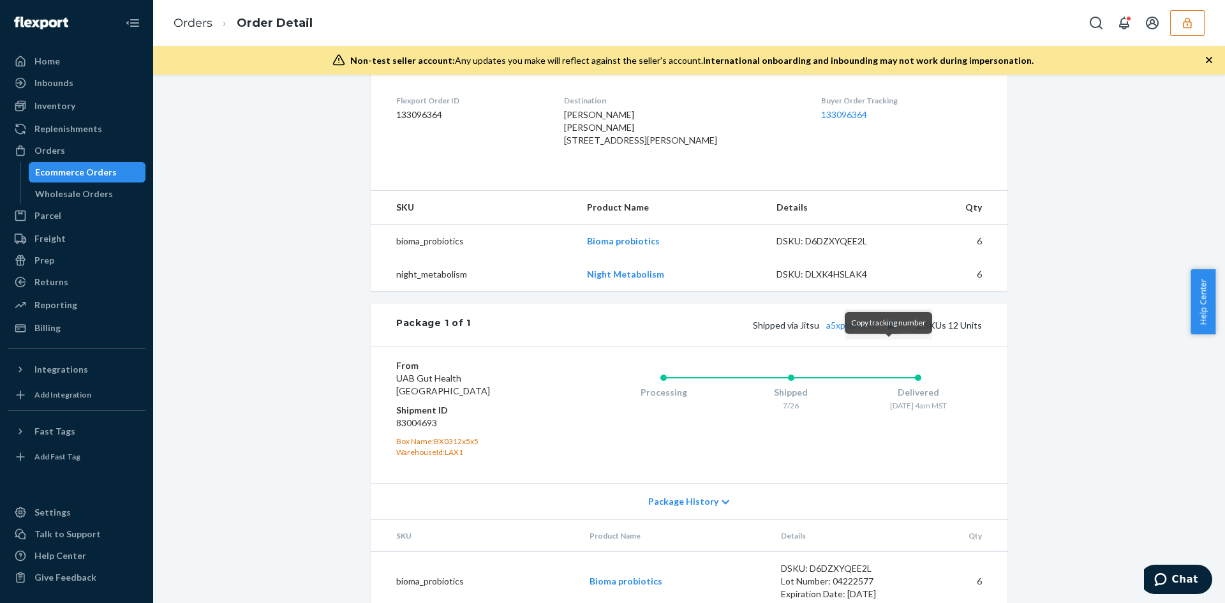
click at [884, 333] on button "Copy tracking number" at bounding box center [890, 324] width 17 height 17
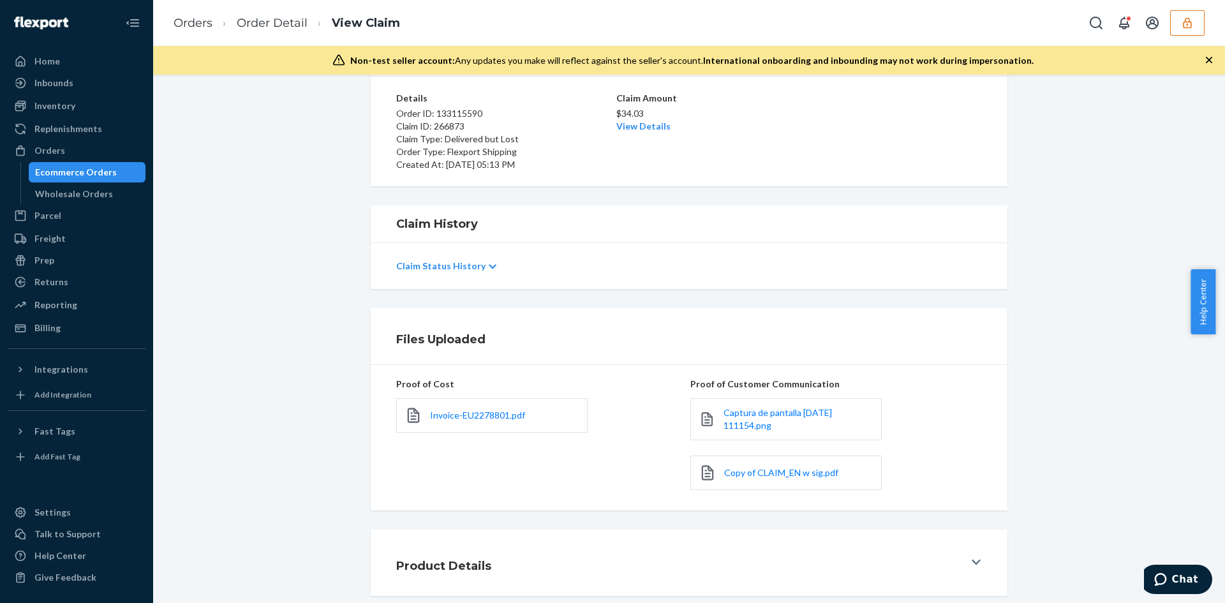
scroll to position [159, 0]
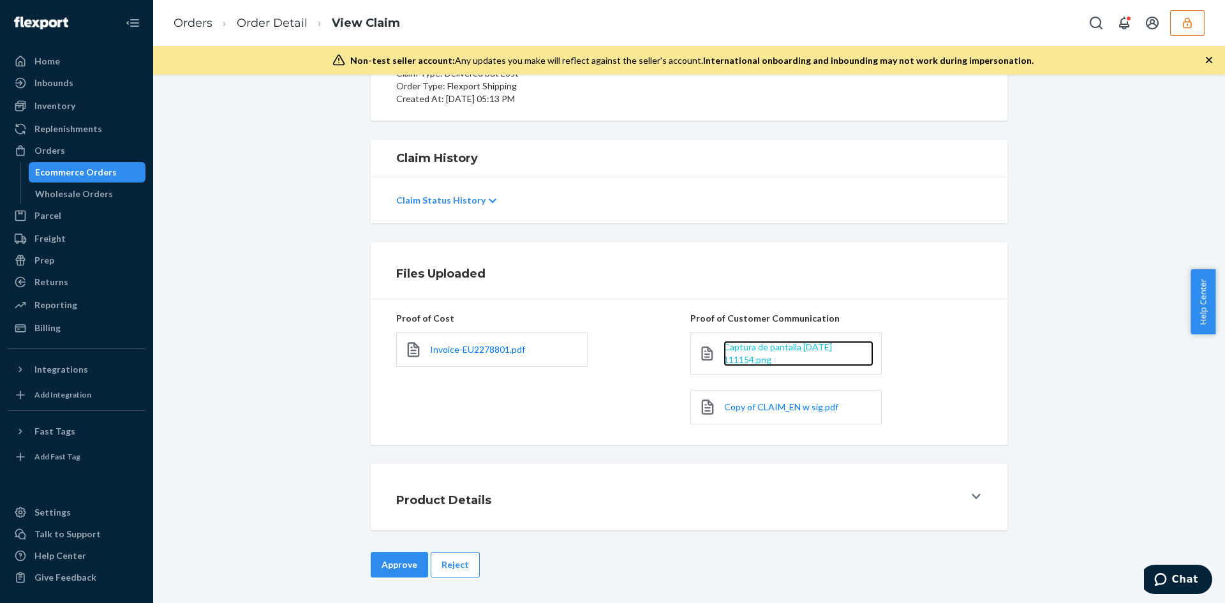
drag, startPoint x: 738, startPoint y: 337, endPoint x: 744, endPoint y: 345, distance: 9.1
drag, startPoint x: 461, startPoint y: 561, endPoint x: 476, endPoint y: 519, distance: 44.8
click at [461, 561] on button "Reject" at bounding box center [455, 565] width 49 height 26
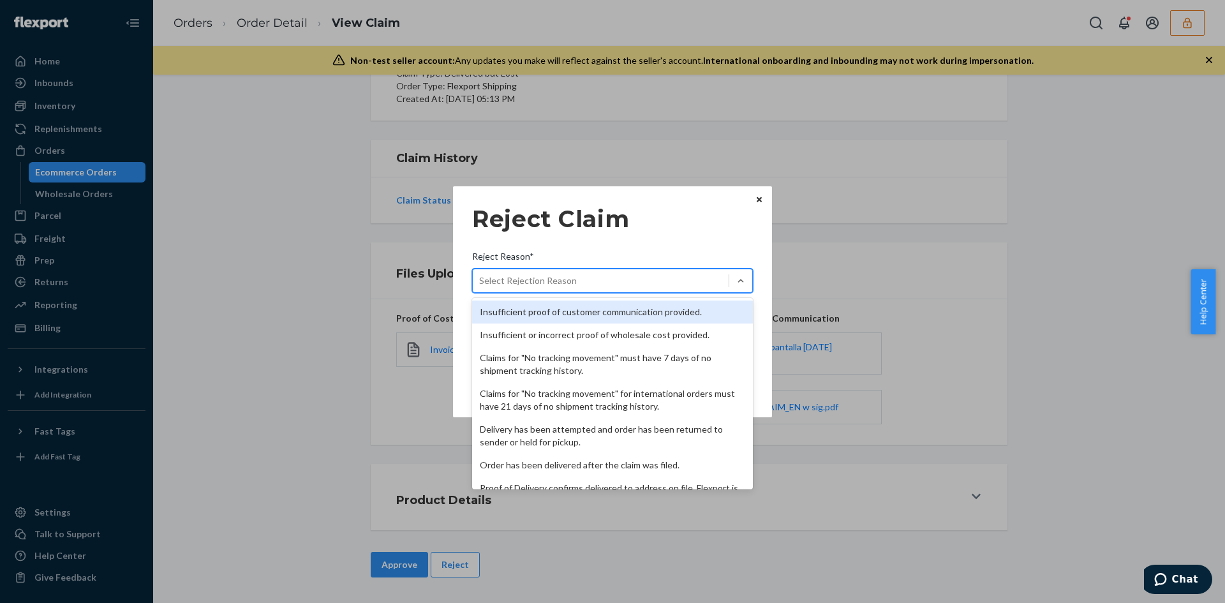
click at [535, 288] on div "Select Rejection Reason" at bounding box center [601, 281] width 256 height 20
click at [480, 287] on input "Reject Reason* option Insufficient proof of customer communication provided. fo…" at bounding box center [479, 280] width 1 height 13
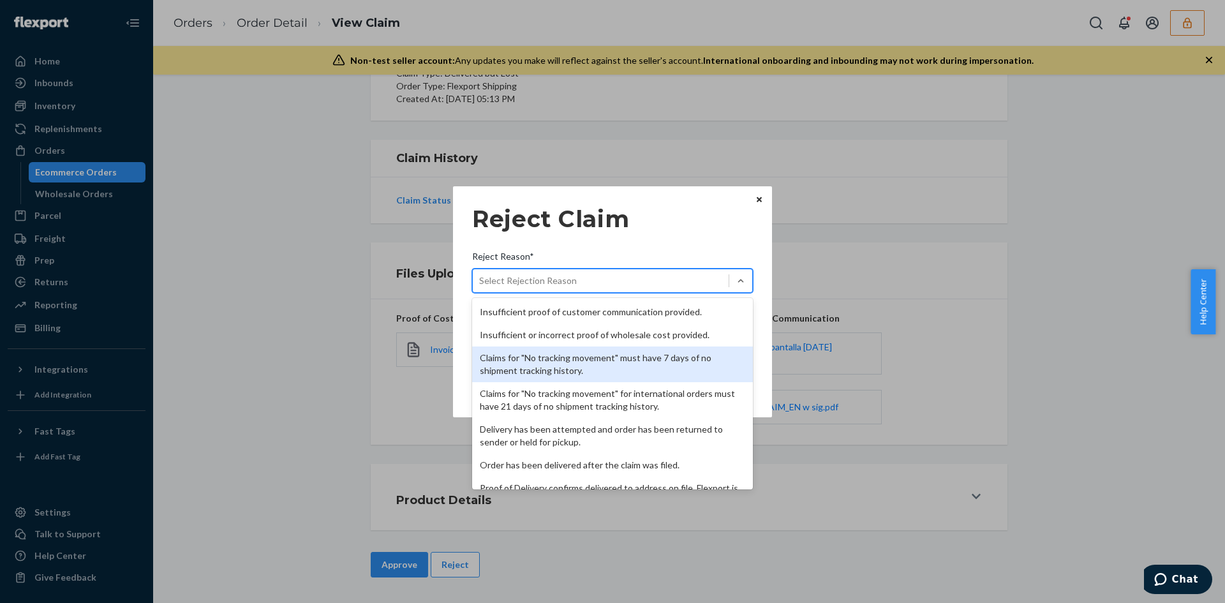
scroll to position [166, 0]
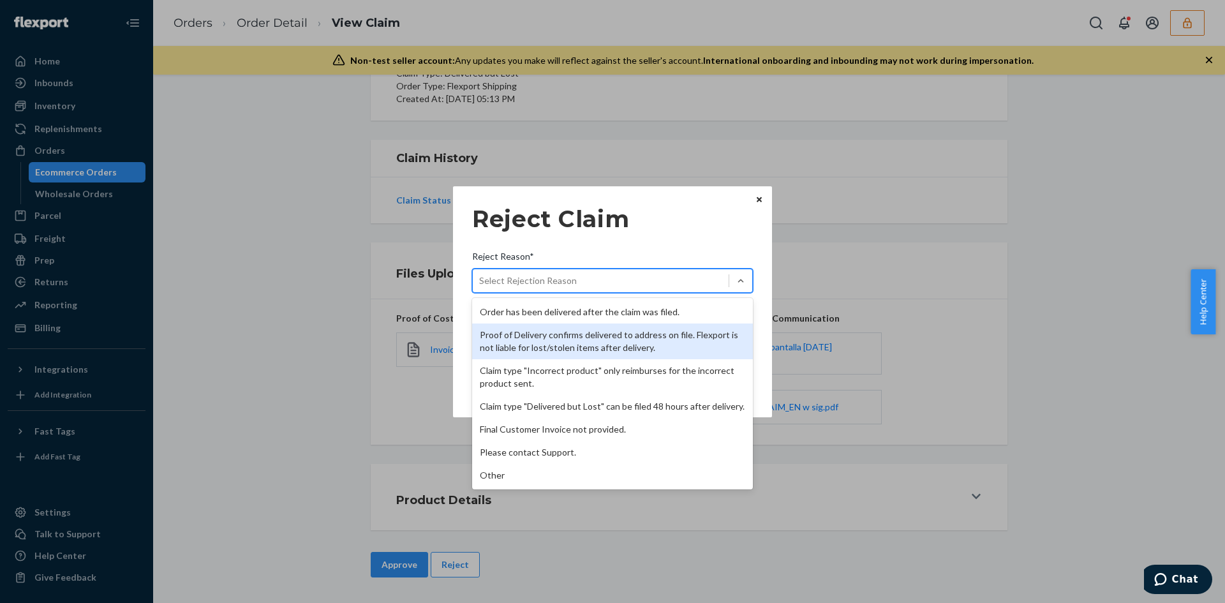
click at [567, 334] on div "Proof of Delivery confirms delivered to address on file. Flexport is not liable…" at bounding box center [612, 341] width 281 height 36
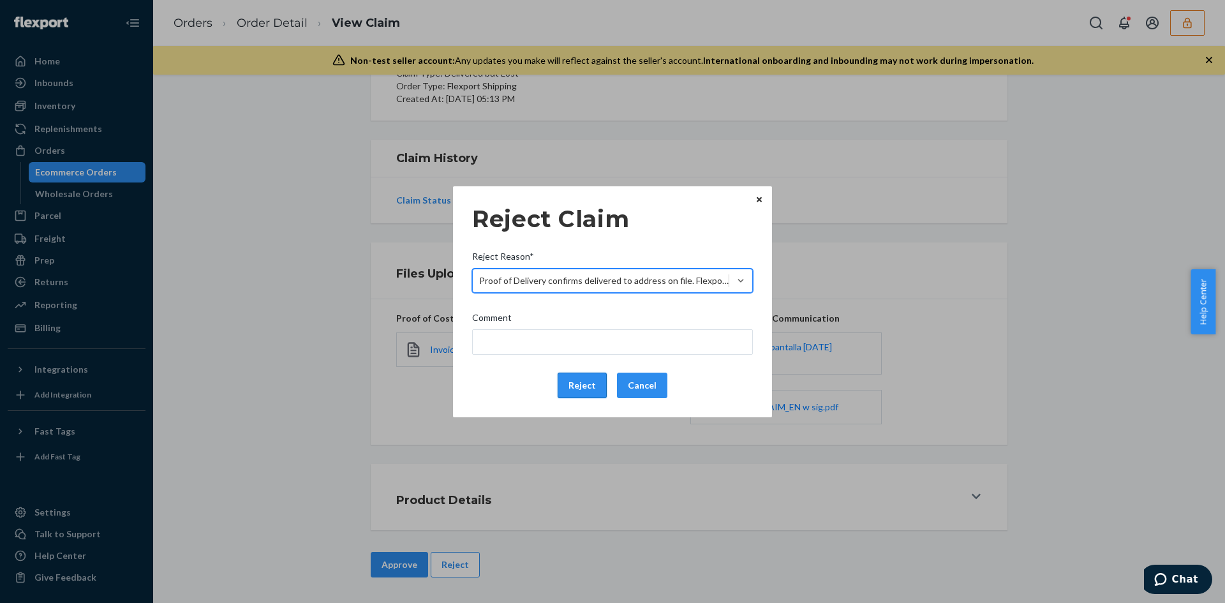
click at [574, 383] on button "Reject" at bounding box center [582, 386] width 49 height 26
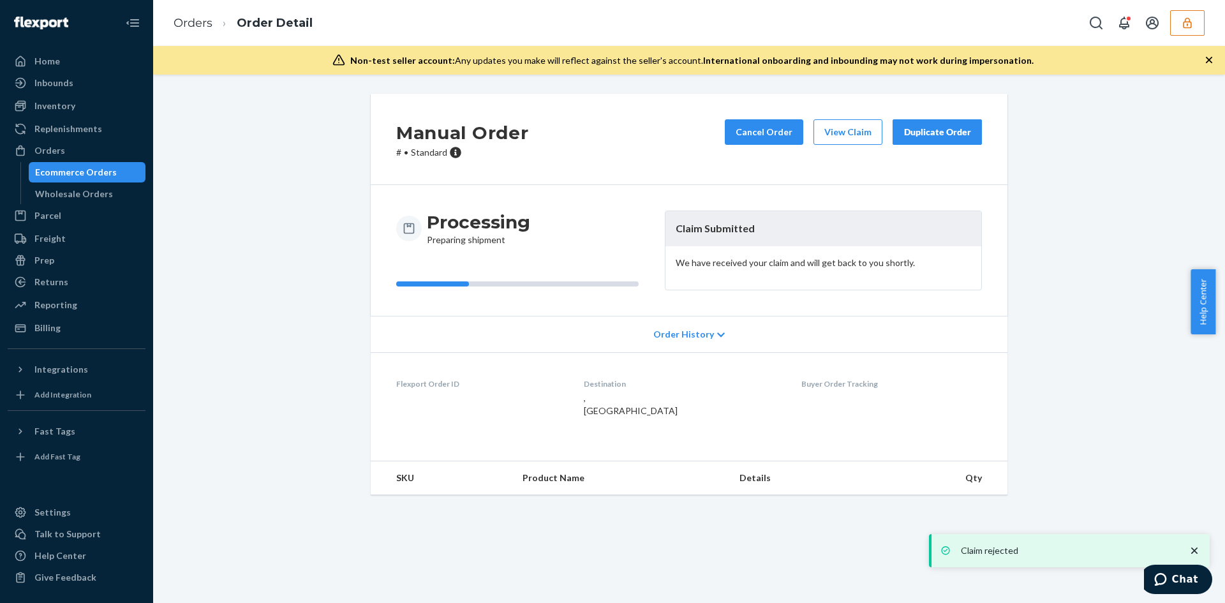
click at [1215, 334] on div "Help Center" at bounding box center [1207, 301] width 34 height 65
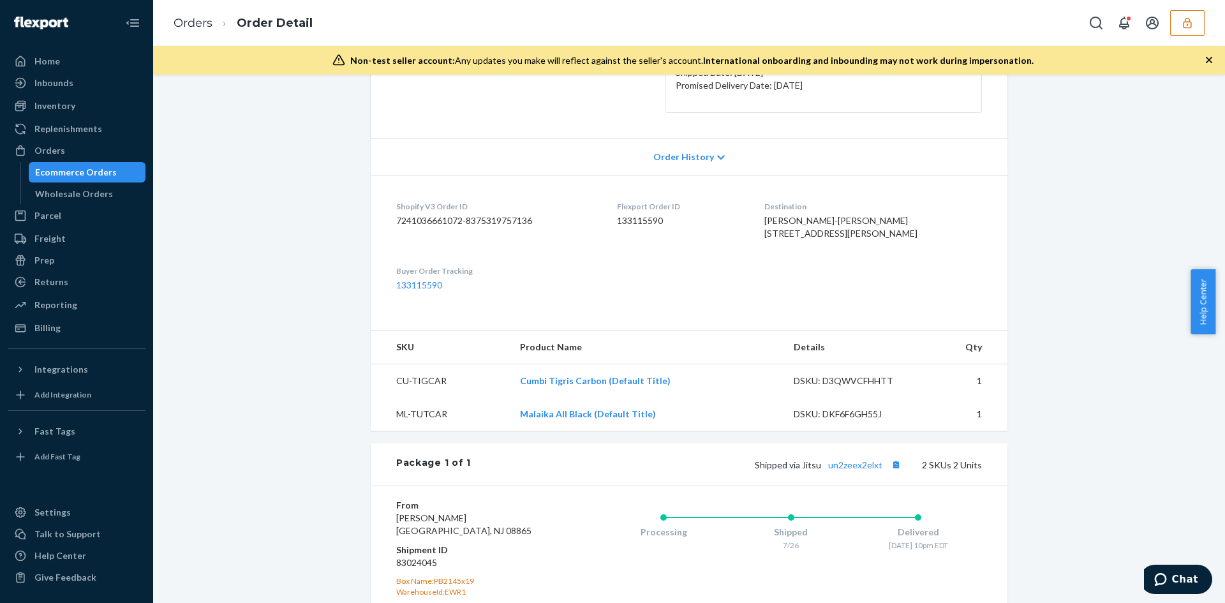
scroll to position [319, 0]
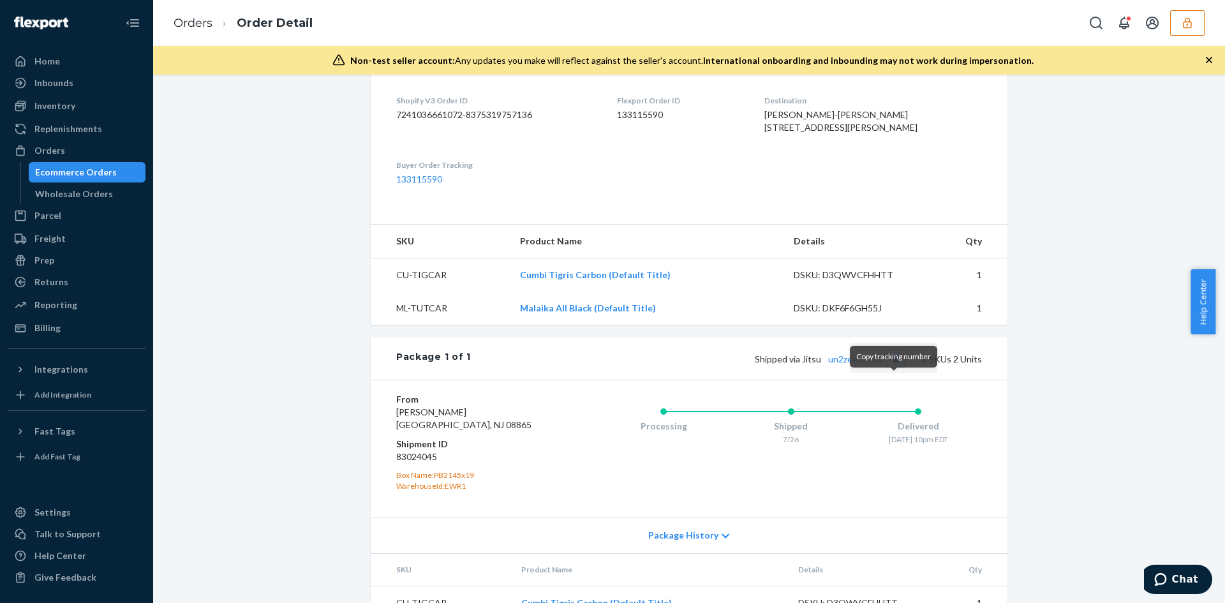
click at [890, 367] on button "Copy tracking number" at bounding box center [895, 358] width 17 height 17
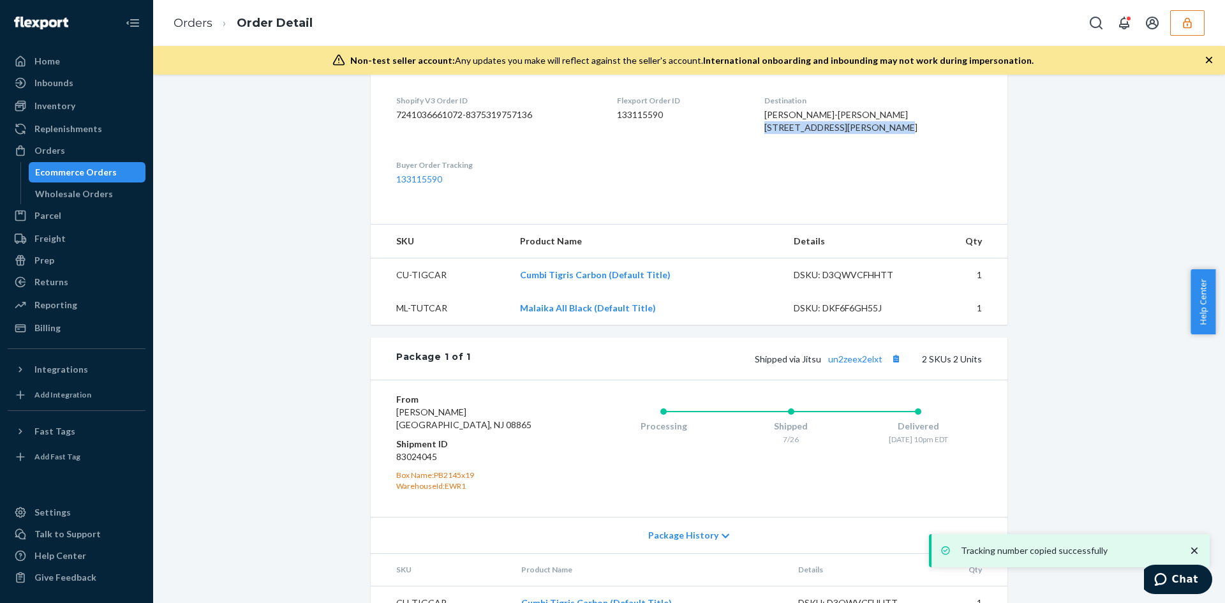
drag, startPoint x: 783, startPoint y: 127, endPoint x: 853, endPoint y: 143, distance: 72.0
click at [853, 143] on dl "Shopify V3 Order ID 7241036661072-8375319757136 Flexport Order ID 133115590 Des…" at bounding box center [689, 140] width 637 height 142
copy span "[STREET_ADDRESS][PERSON_NAME]"
